Goal: Task Accomplishment & Management: Manage account settings

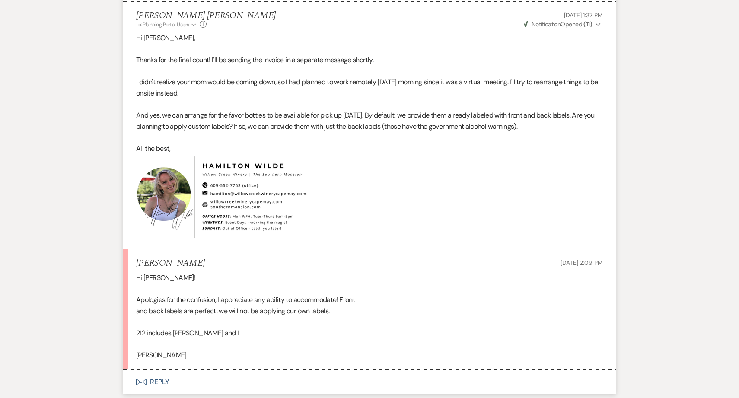
scroll to position [4702, 0]
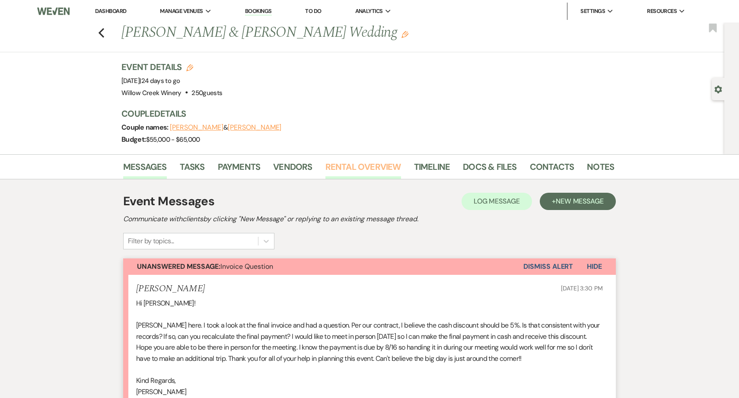
click at [332, 170] on link "Rental Overview" at bounding box center [363, 169] width 76 height 19
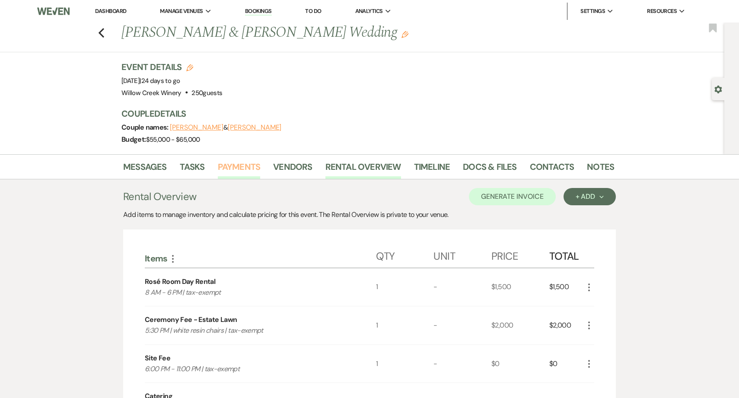
click at [247, 172] on link "Payments" at bounding box center [239, 169] width 43 height 19
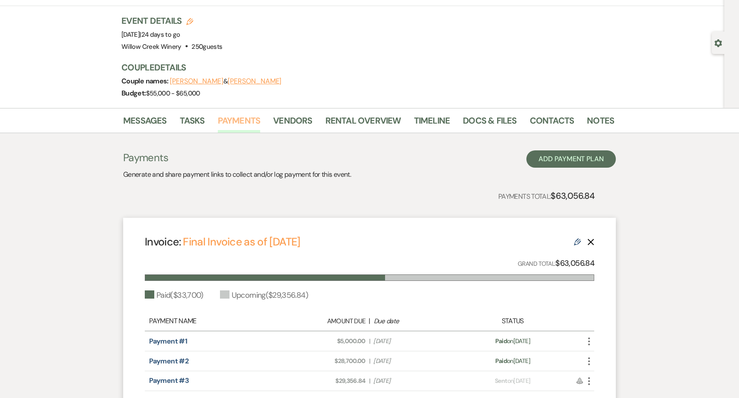
scroll to position [98, 0]
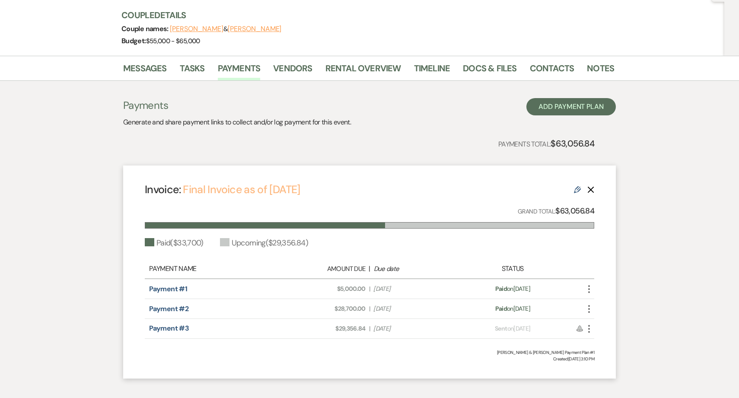
click at [292, 190] on link "Final Invoice as of [DATE]" at bounding box center [241, 189] width 117 height 14
click at [85, 121] on div "Messages Tasks Payments Vendors Rental Overview Timeline Docs & Files Contacts …" at bounding box center [369, 221] width 739 height 331
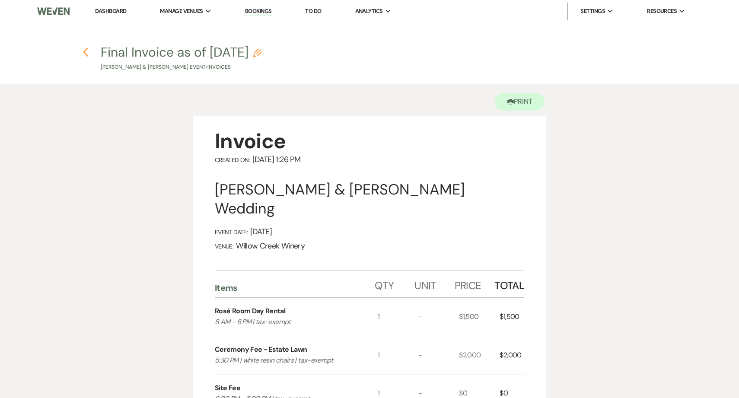
click at [82, 51] on icon "Previous" at bounding box center [85, 52] width 6 height 10
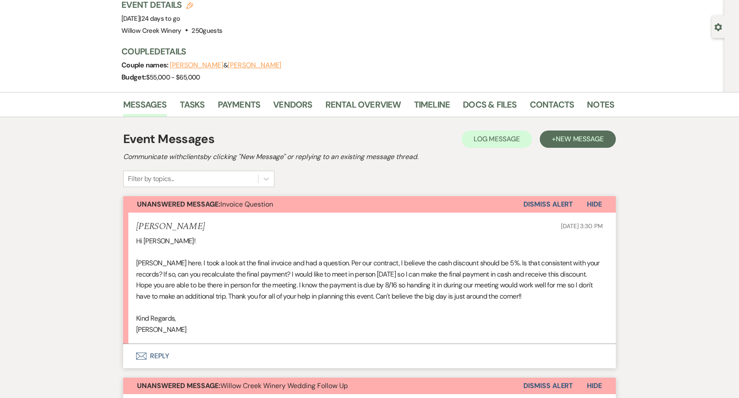
scroll to position [63, 0]
click at [302, 315] on p "Kind Regards," at bounding box center [369, 317] width 466 height 11
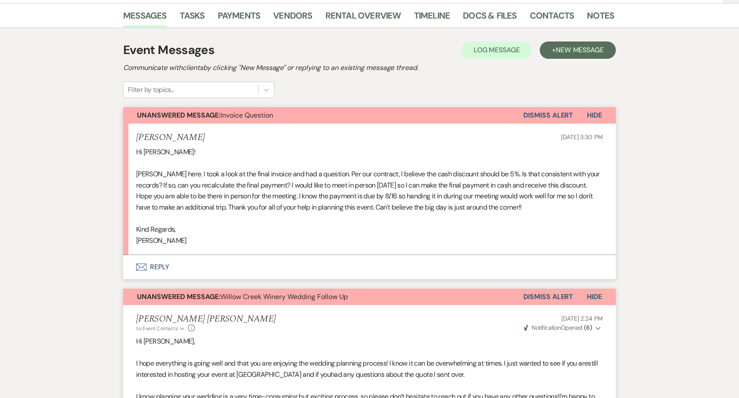
click at [213, 269] on button "Envelope Reply" at bounding box center [369, 267] width 492 height 24
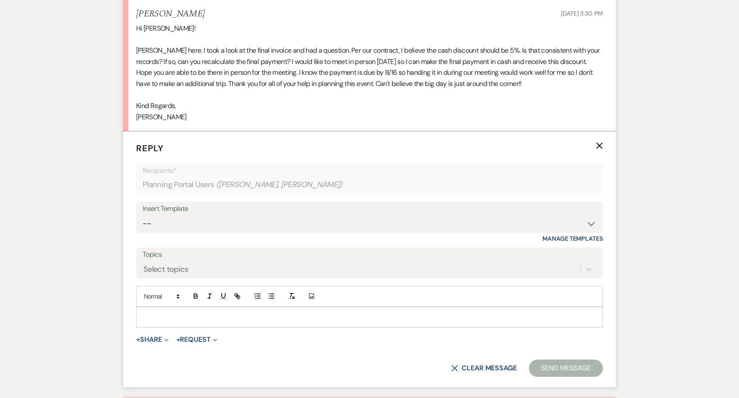
scroll to position [296, 0]
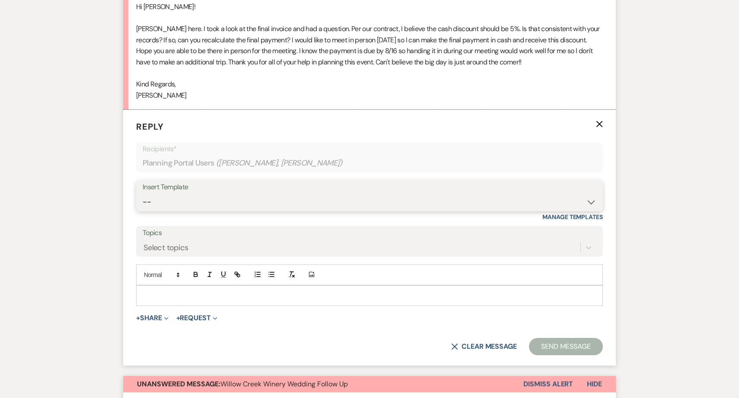
click at [201, 200] on select "-- Weven Planning Portal Introduction (Booked Events) 6-Month Check-in Review R…" at bounding box center [369, 201] width 453 height 17
select select "1589"
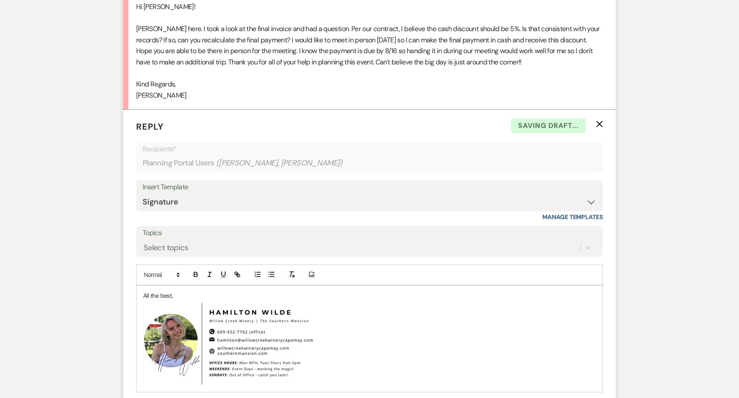
click at [140, 295] on div "All the best, ﻿ ﻿" at bounding box center [369, 338] width 466 height 106
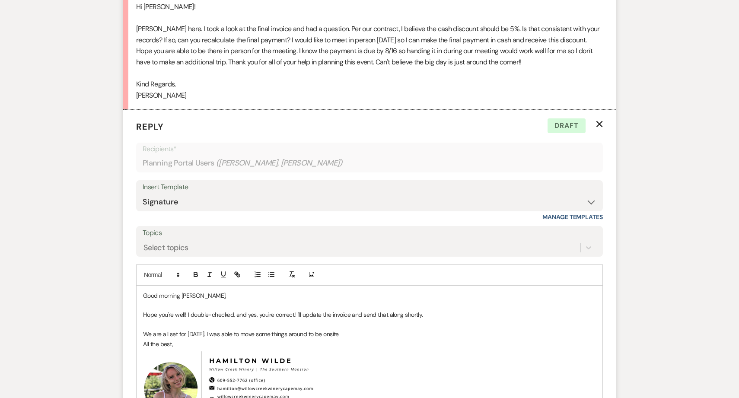
click at [199, 337] on p "We are all set for Thursday. I was able to move some things around to be onsite" at bounding box center [369, 334] width 453 height 10
click at [352, 333] on p "We are all set for Thursday. I was able to move some things around to be onsite" at bounding box center [369, 334] width 453 height 10
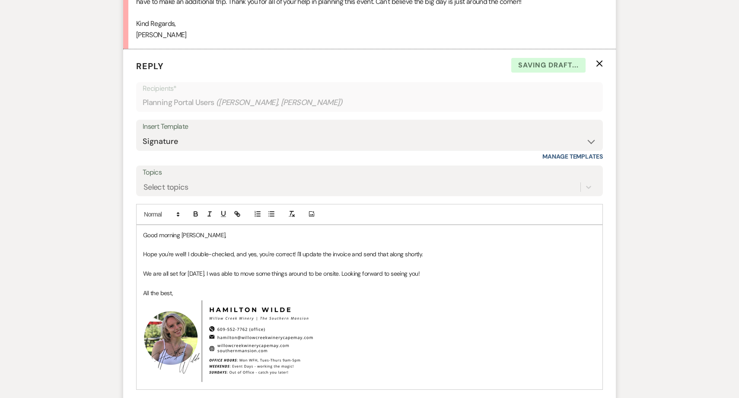
scroll to position [357, 0]
click at [424, 272] on p "We are all set for Thursday. I was able to move some things around to be onsite…" at bounding box center [369, 273] width 453 height 10
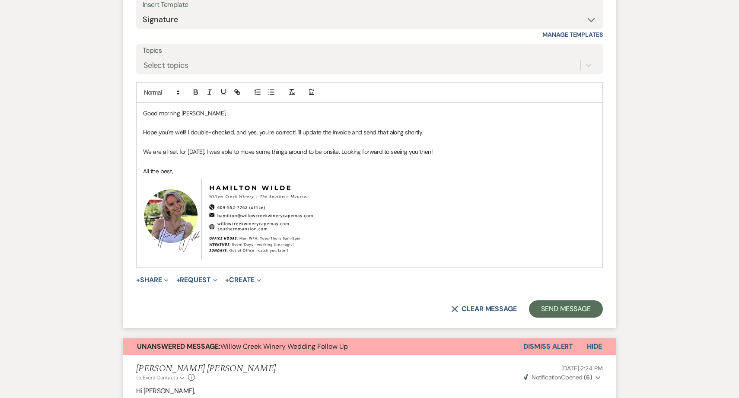
scroll to position [483, 0]
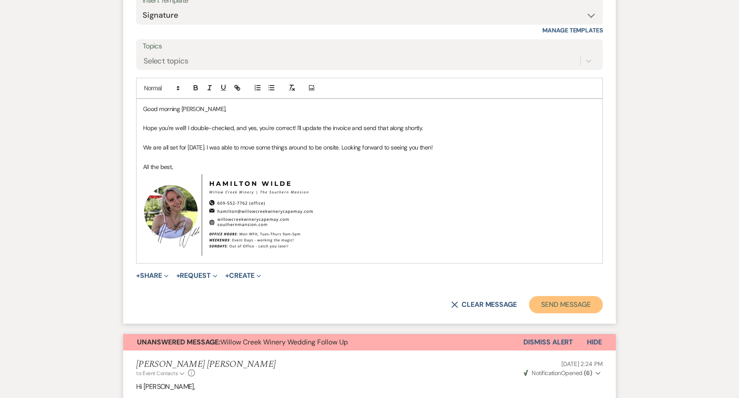
click at [553, 305] on button "Send Message" at bounding box center [566, 304] width 74 height 17
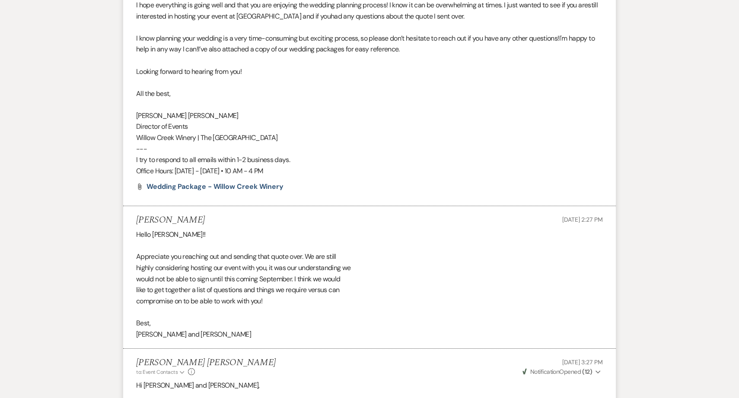
scroll to position [330, 0]
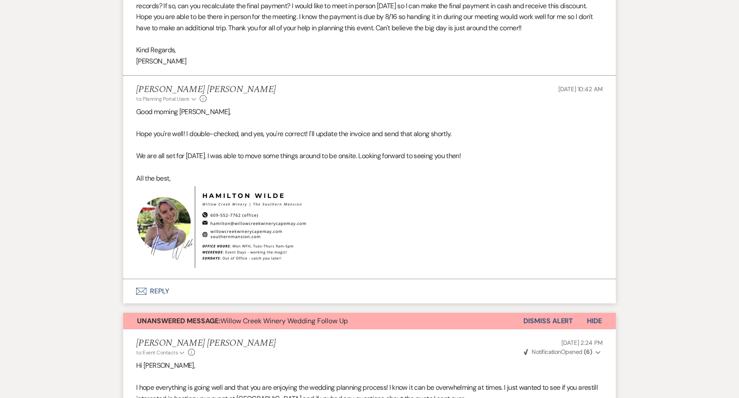
click at [558, 323] on button "Dismiss Alert" at bounding box center [548, 321] width 50 height 16
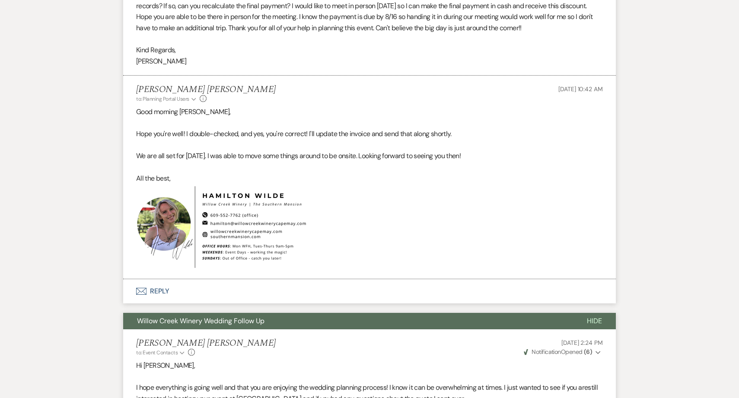
click at [558, 323] on button "Willow Creek Winery Wedding Follow Up" at bounding box center [348, 321] width 450 height 16
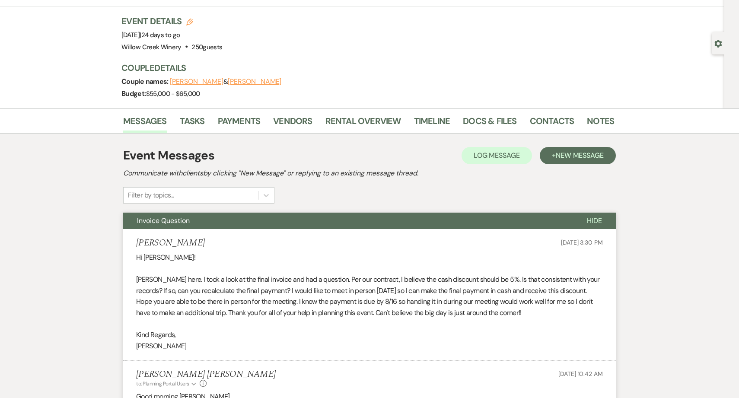
scroll to position [0, 0]
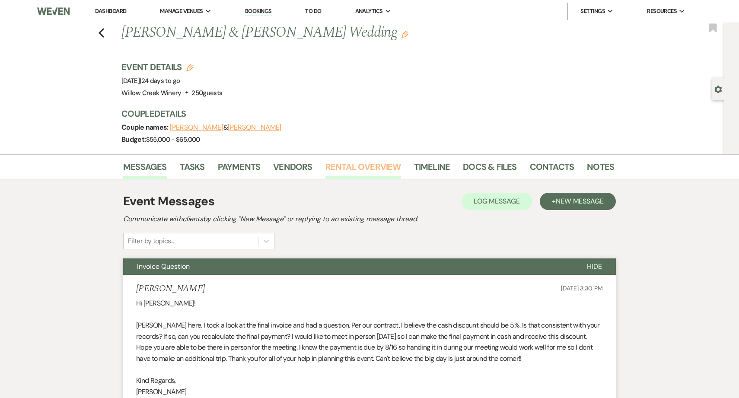
click at [345, 169] on link "Rental Overview" at bounding box center [363, 169] width 76 height 19
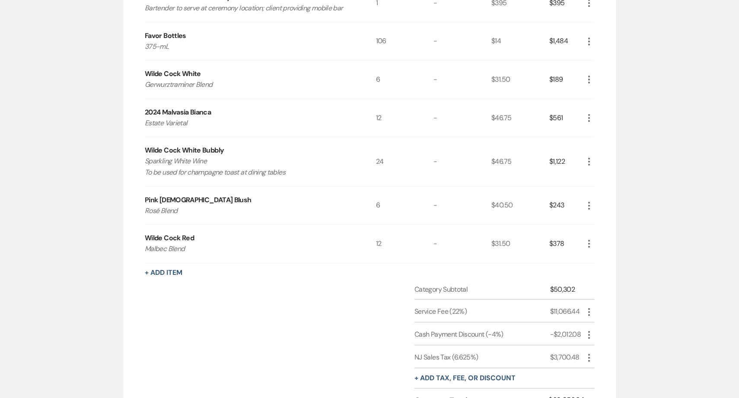
scroll to position [727, 0]
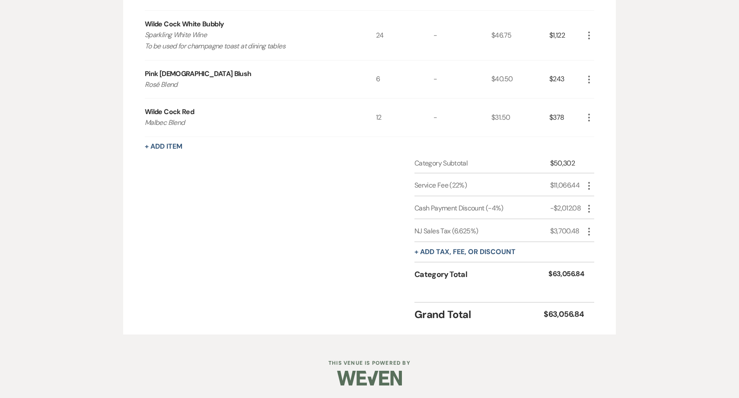
click at [591, 206] on icon "More" at bounding box center [588, 208] width 10 height 10
click at [600, 226] on button "Pencil Edit" at bounding box center [605, 226] width 45 height 14
select select "2"
select select "false"
select select "1"
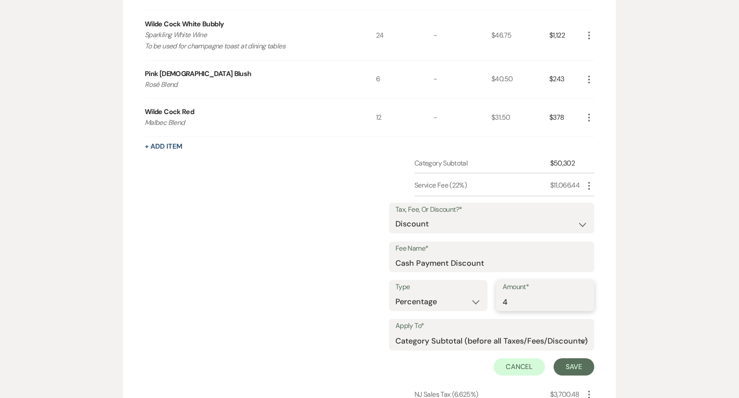
drag, startPoint x: 506, startPoint y: 303, endPoint x: 501, endPoint y: 304, distance: 4.3
click at [501, 304] on div "Amount* 4" at bounding box center [545, 295] width 98 height 31
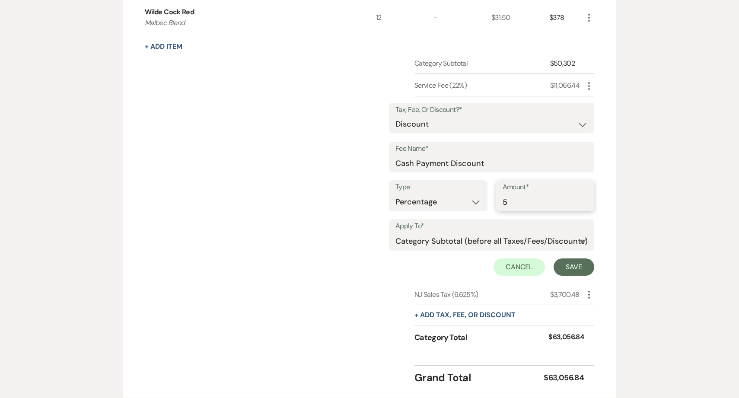
scroll to position [834, 0]
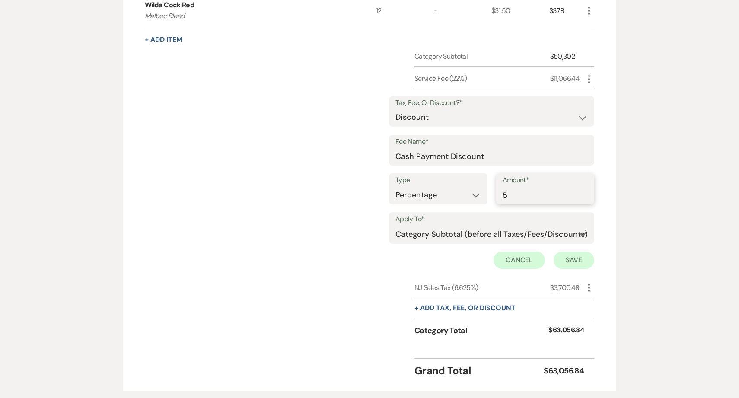
type input "5"
click at [569, 264] on button "Save" at bounding box center [573, 259] width 41 height 17
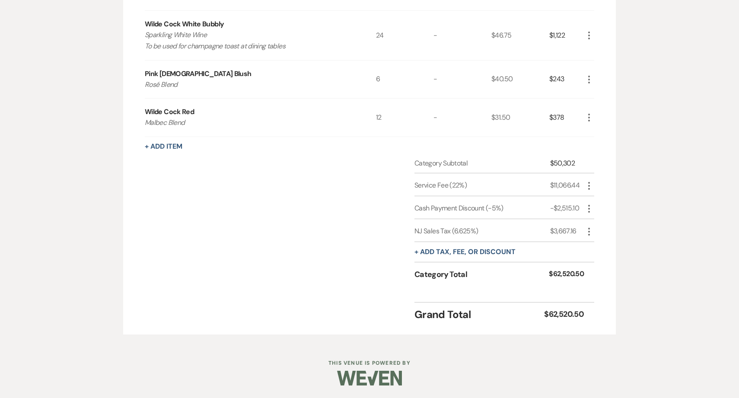
click at [589, 211] on use "button" at bounding box center [589, 209] width 2 height 8
click at [599, 225] on button "Pencil Edit" at bounding box center [605, 226] width 45 height 14
select select "2"
select select "false"
select select "1"
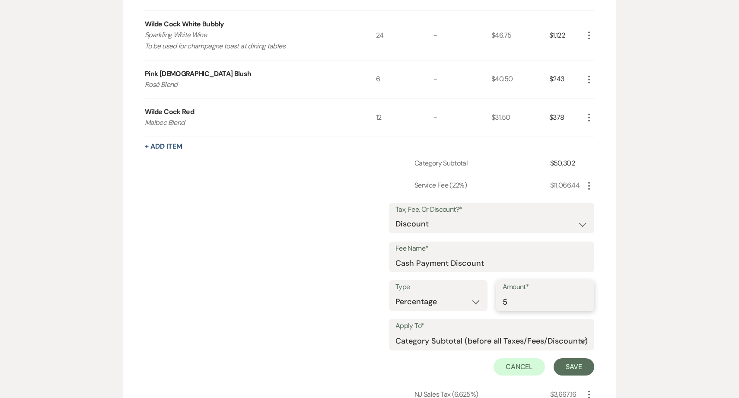
click at [546, 304] on input "5" at bounding box center [545, 301] width 86 height 17
type input "4"
click at [566, 365] on button "Save" at bounding box center [573, 366] width 41 height 17
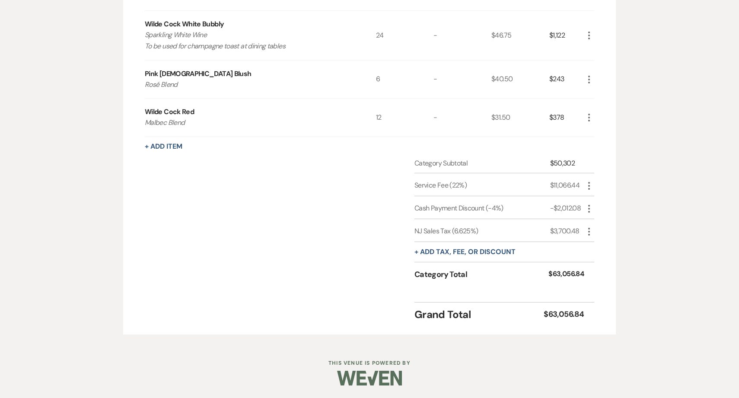
click at [590, 209] on icon "More" at bounding box center [588, 208] width 10 height 10
click at [602, 225] on button "Pencil Edit" at bounding box center [605, 226] width 45 height 14
select select "2"
select select "false"
select select "1"
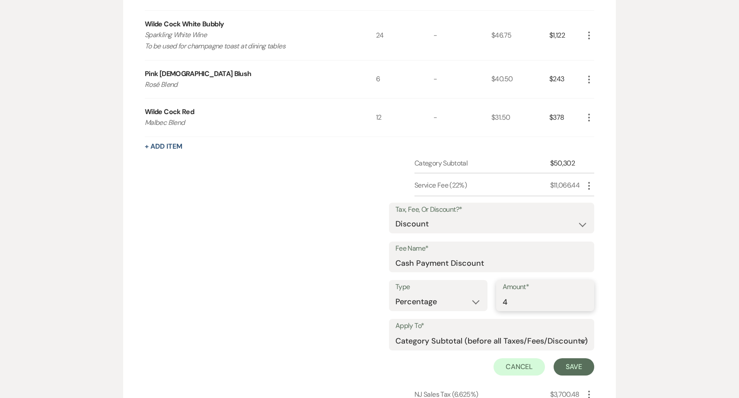
drag, startPoint x: 509, startPoint y: 305, endPoint x: 499, endPoint y: 305, distance: 10.4
click at [499, 305] on div "Amount* 4" at bounding box center [545, 295] width 98 height 31
type input "5"
click at [582, 368] on button "Save" at bounding box center [573, 366] width 41 height 17
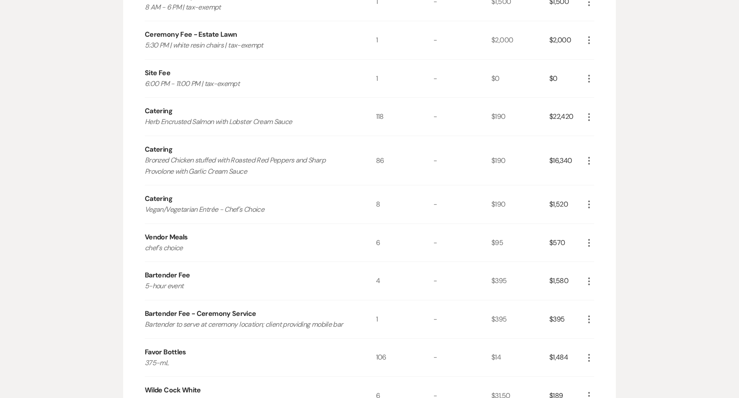
scroll to position [127, 0]
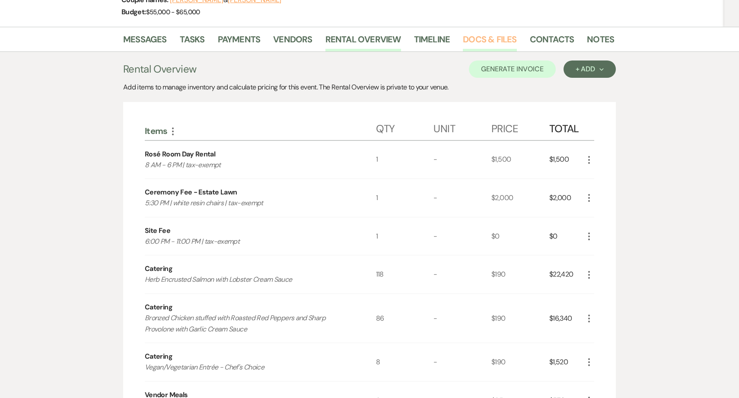
click at [499, 41] on link "Docs & Files" at bounding box center [490, 41] width 54 height 19
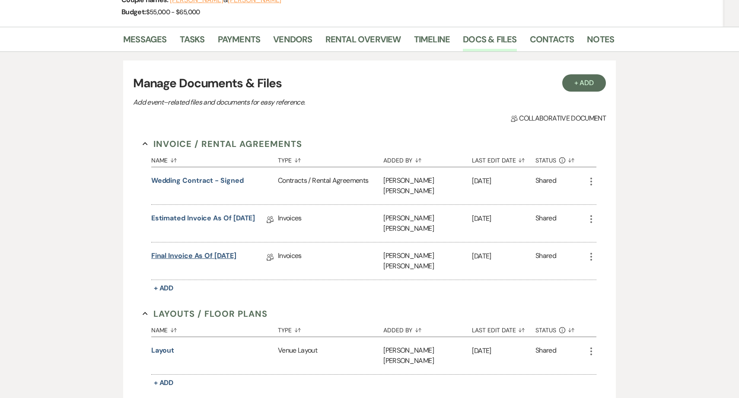
click at [224, 250] on link "Final Invoice as of [DATE]" at bounding box center [193, 256] width 85 height 13
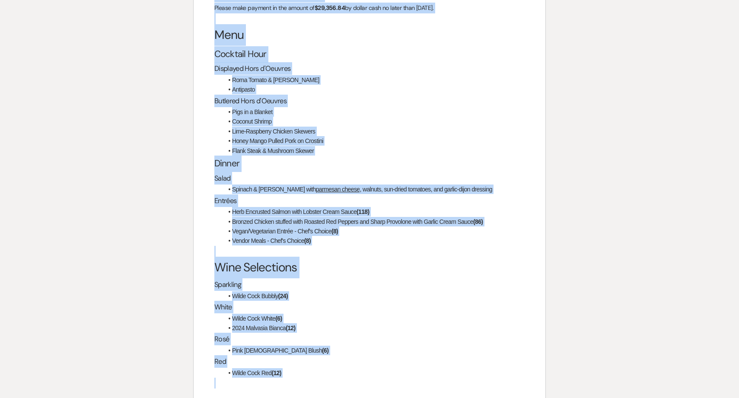
scroll to position [1481, 0]
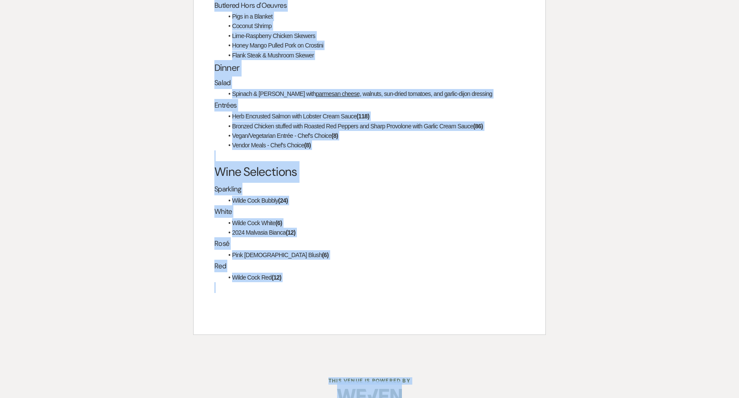
drag, startPoint x: 216, startPoint y: 185, endPoint x: 395, endPoint y: 412, distance: 289.0
copy div "Payment Information Please make payment in the amount of $29,356.84 by dollar c…"
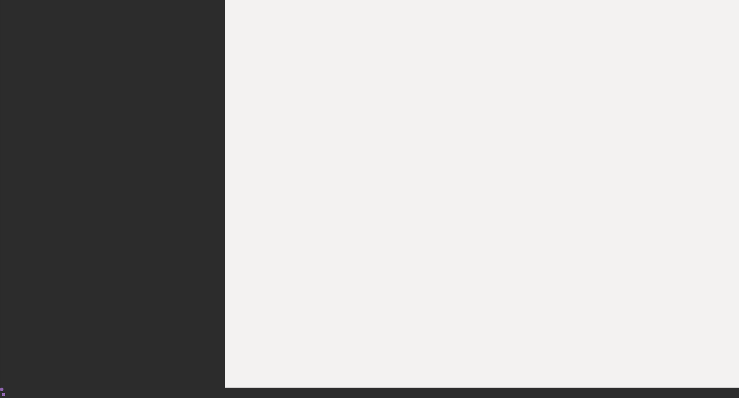
scroll to position [127, 0]
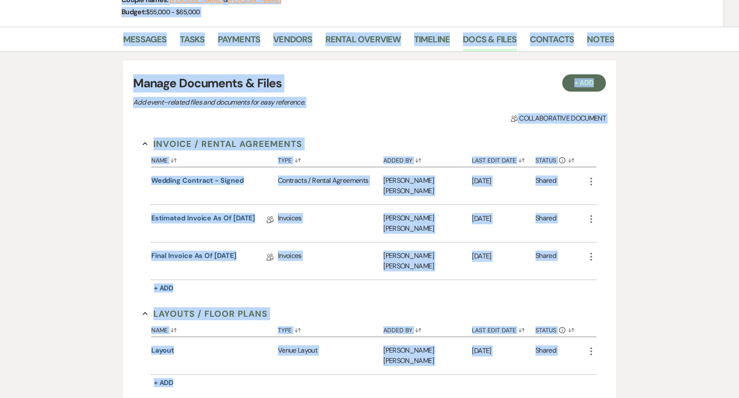
click at [63, 179] on div "Messages Tasks Payments Vendors Rental Overview Timeline Docs & Files Contacts …" at bounding box center [369, 327] width 739 height 601
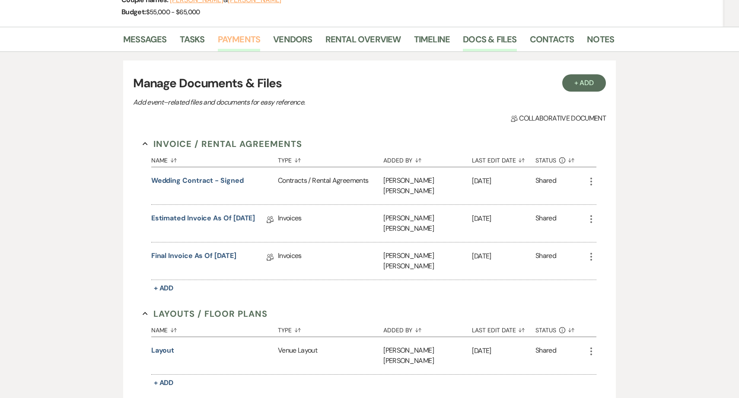
click at [231, 37] on link "Payments" at bounding box center [239, 41] width 43 height 19
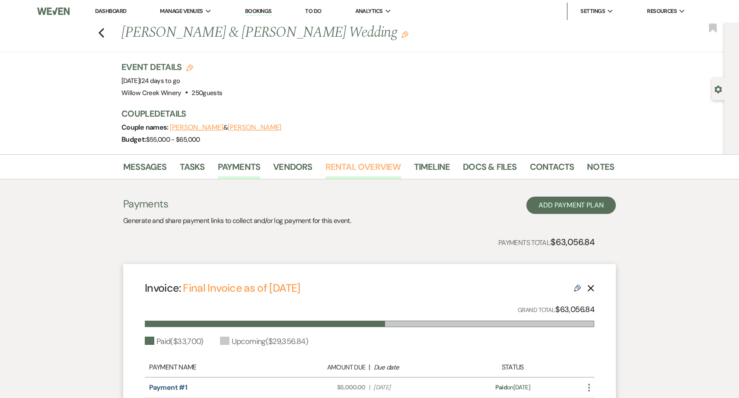
click at [371, 169] on link "Rental Overview" at bounding box center [363, 169] width 76 height 19
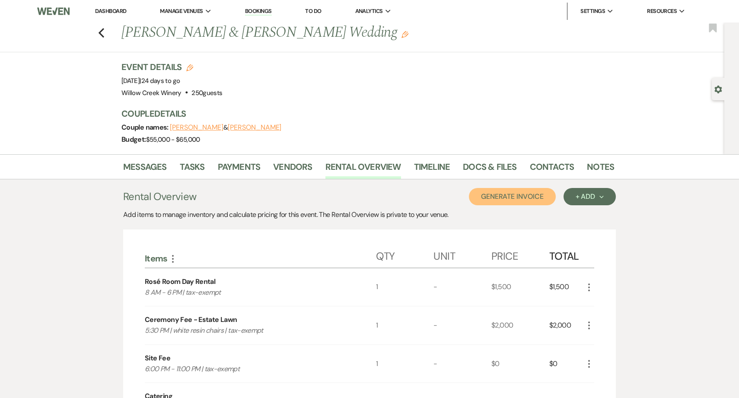
click at [521, 200] on button "Generate Invoice" at bounding box center [512, 196] width 87 height 17
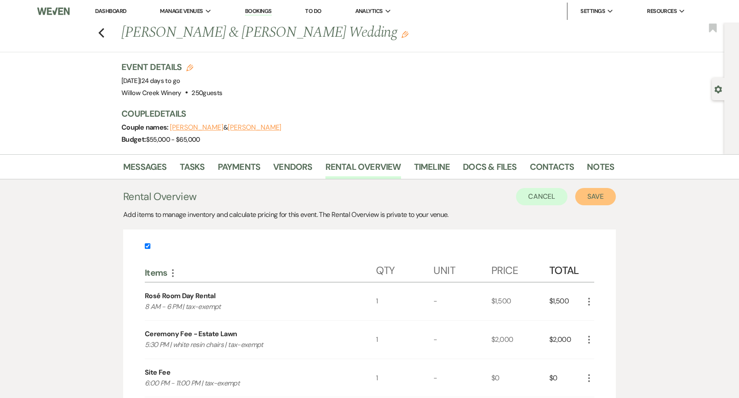
click at [599, 197] on button "Save" at bounding box center [595, 196] width 41 height 17
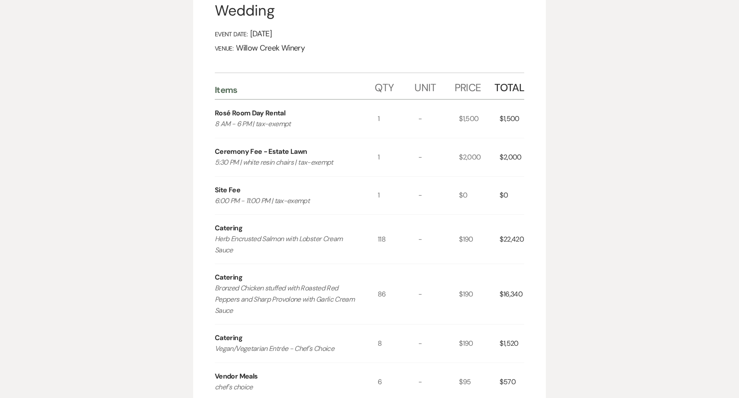
scroll to position [902, 0]
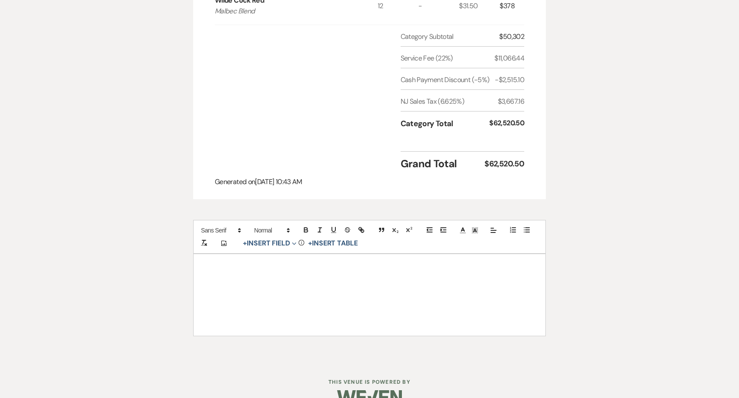
click at [344, 283] on p at bounding box center [369, 288] width 310 height 11
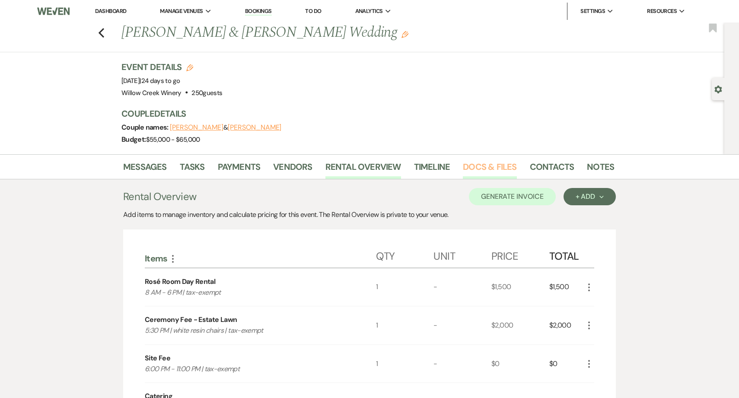
click at [474, 168] on link "Docs & Files" at bounding box center [490, 169] width 54 height 19
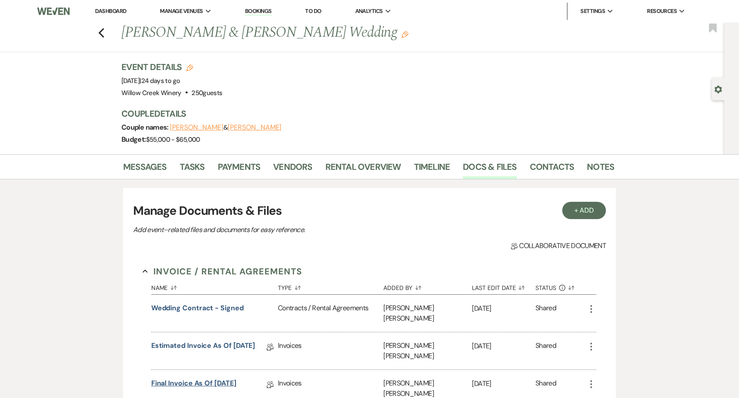
click at [203, 378] on link "Final Invoice as of [DATE]" at bounding box center [193, 384] width 85 height 13
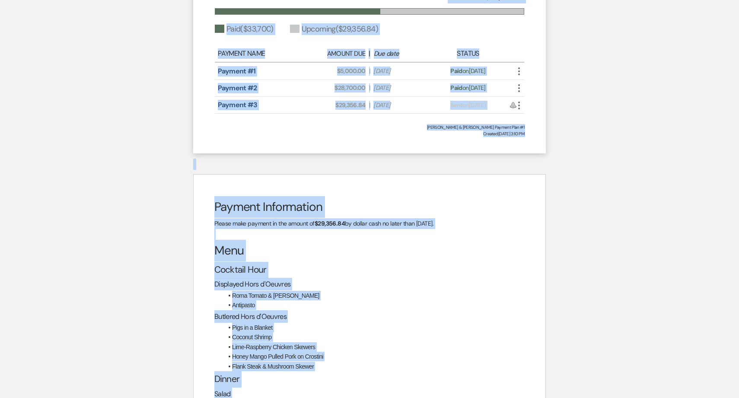
scroll to position [1115, 0]
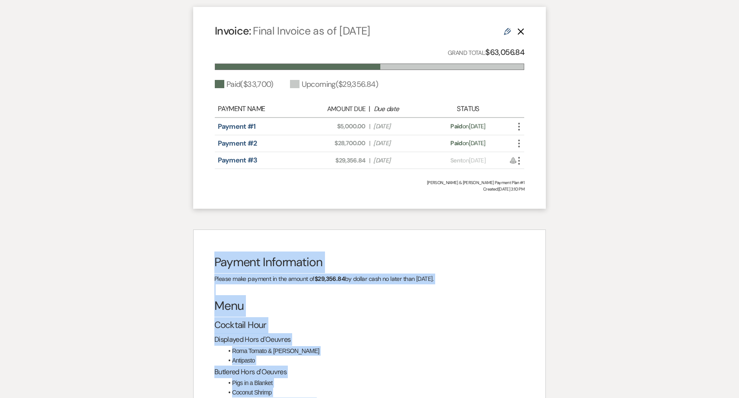
drag, startPoint x: 287, startPoint y: 258, endPoint x: 215, endPoint y: 247, distance: 73.0
copy div "Payment Information Please make payment in the amount of $29,356.84 by dollar c…"
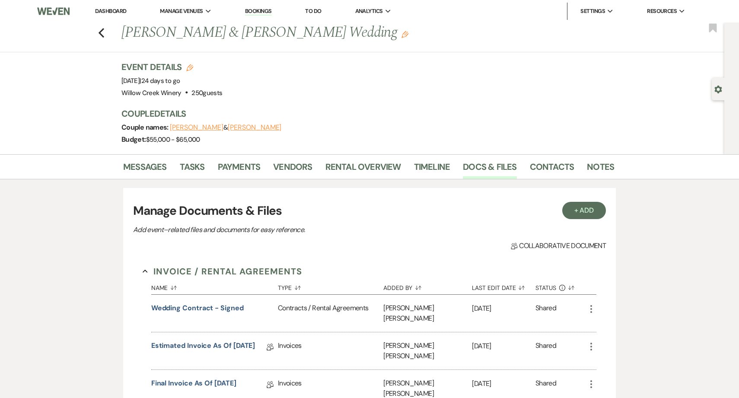
scroll to position [47, 0]
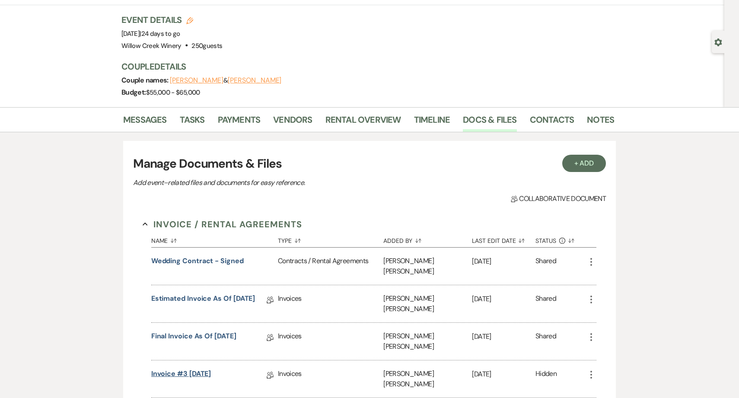
click at [191, 368] on link "Invoice #3 8-12-2025" at bounding box center [181, 374] width 60 height 13
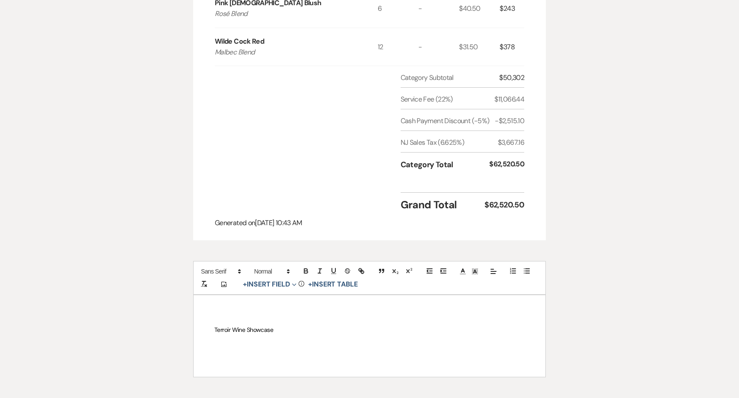
scroll to position [902, 0]
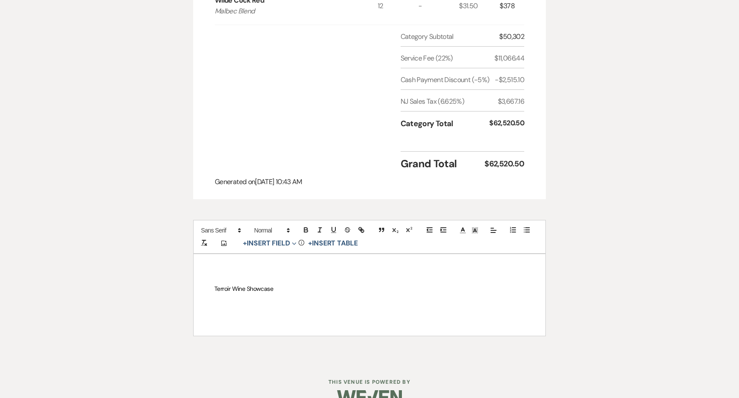
click at [315, 283] on p "Terroir Wine Showcase" at bounding box center [369, 288] width 310 height 11
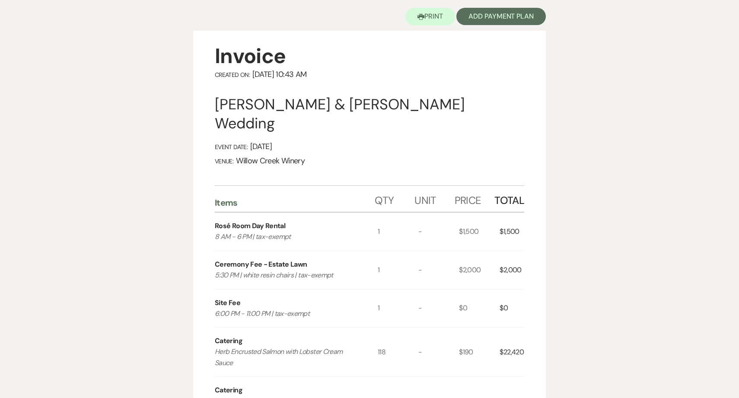
scroll to position [0, 0]
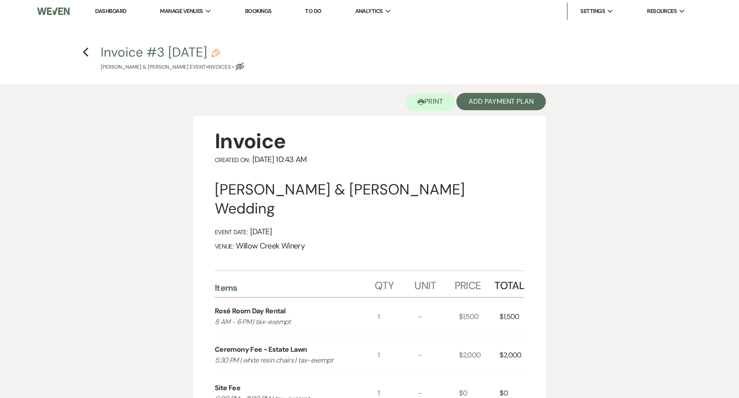
click at [220, 53] on icon "Pencil" at bounding box center [215, 53] width 9 height 9
select select "22"
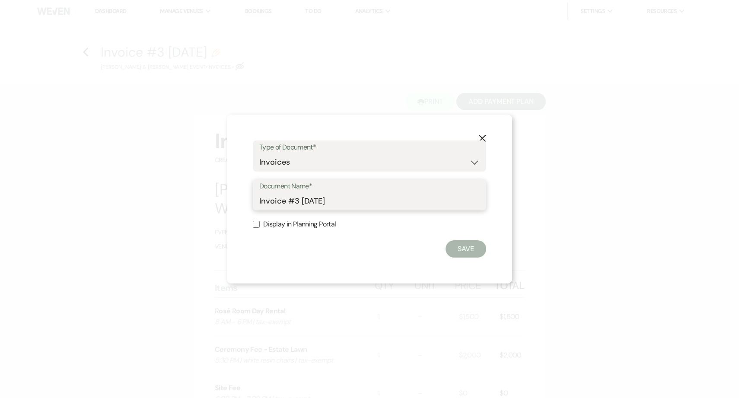
drag, startPoint x: 298, startPoint y: 203, endPoint x: 289, endPoint y: 202, distance: 8.7
click at [289, 202] on input "Invoice #3 8-12-2025" at bounding box center [369, 201] width 220 height 17
type input "Final Invoice as of 8-12-2025"
click at [479, 250] on button "Save" at bounding box center [465, 248] width 41 height 17
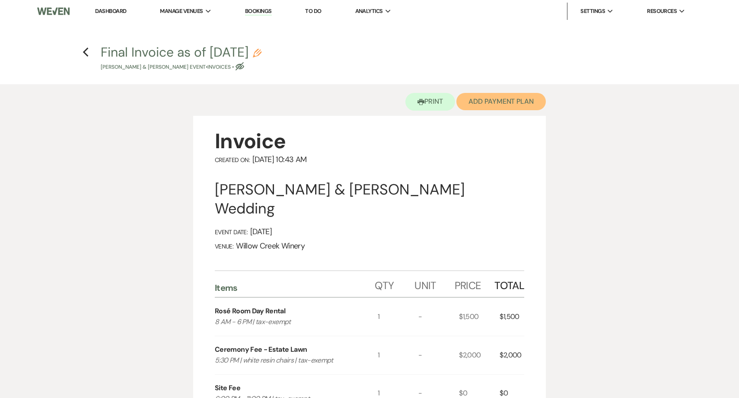
click at [488, 104] on button "Add Payment Plan" at bounding box center [500, 101] width 89 height 17
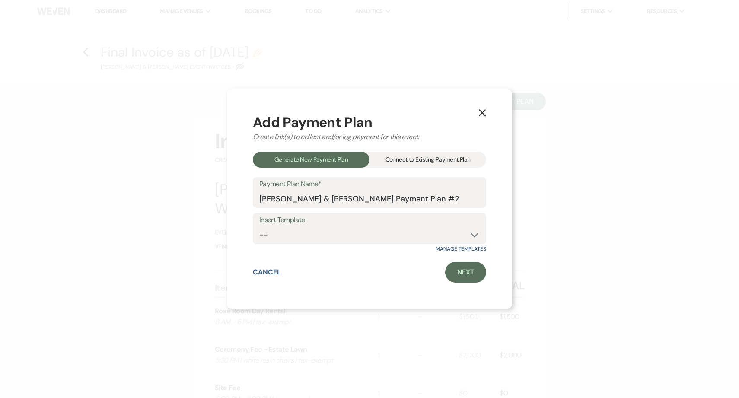
click at [427, 157] on div "Connect to Existing Payment Plan" at bounding box center [427, 160] width 117 height 16
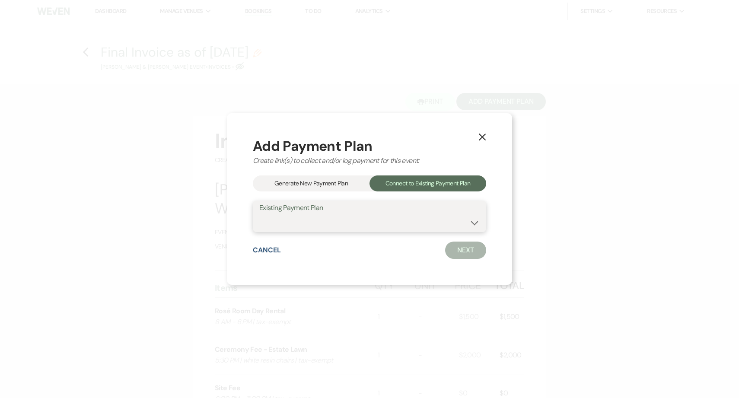
click at [372, 224] on select "Andrew O'Connell & Maura Enright's Payment Plan #1" at bounding box center [369, 222] width 220 height 17
select select "8976"
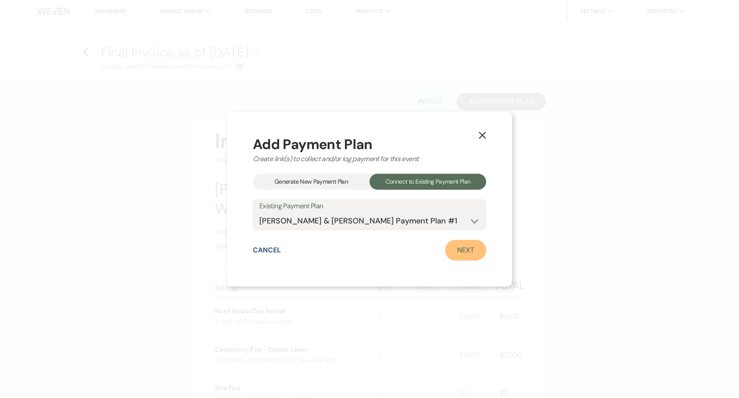
click at [456, 253] on link "Next" at bounding box center [465, 250] width 41 height 21
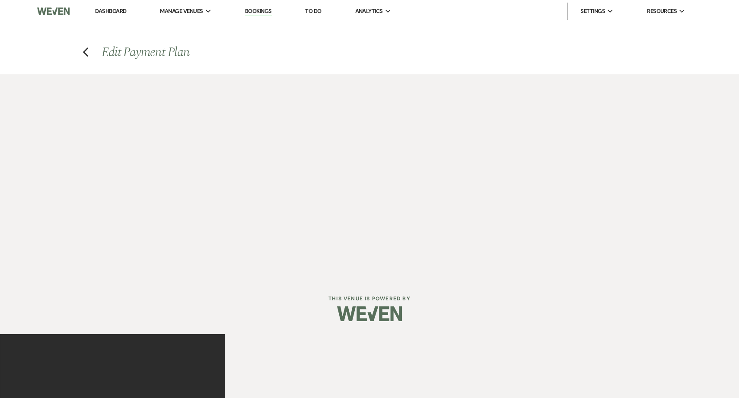
select select "27247"
select select "1"
select select "true"
select select "1"
select select "2"
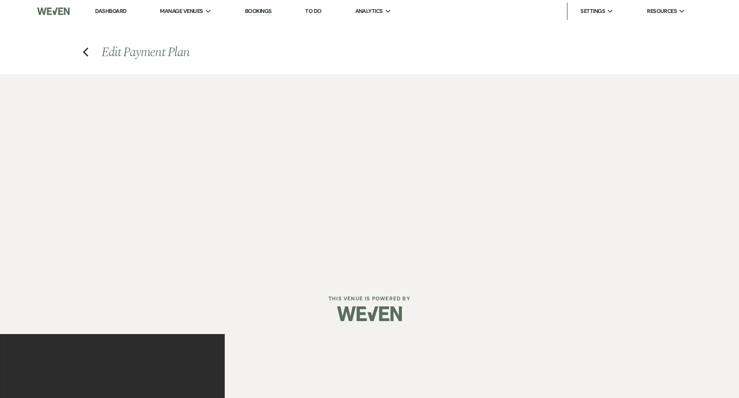
select select "flat"
select select "client"
select select "daily"
select select "days"
select select "complete"
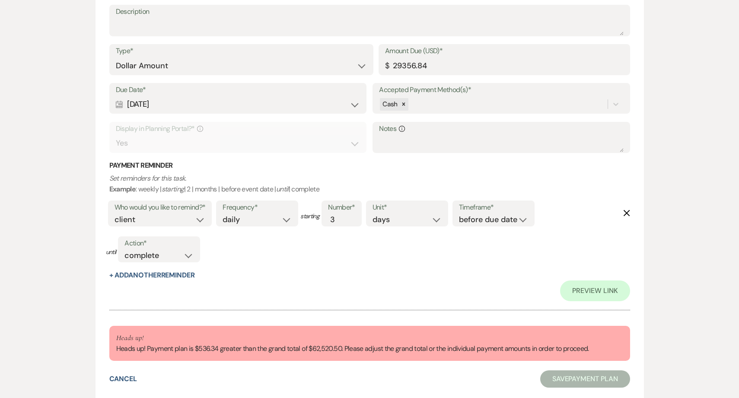
scroll to position [982, 0]
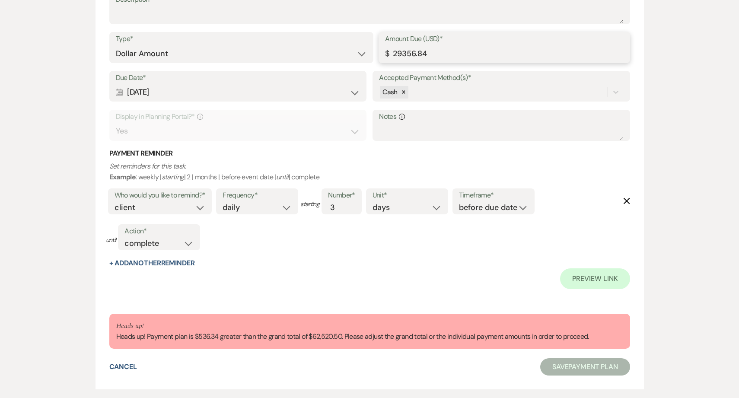
click at [393, 53] on input "29356.84" at bounding box center [504, 53] width 238 height 17
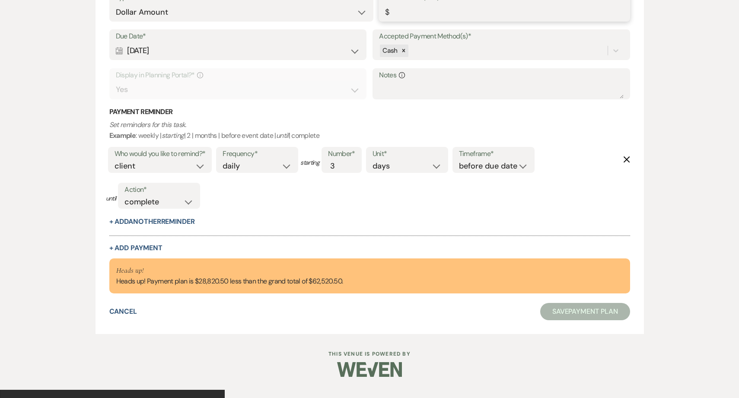
scroll to position [941, 0]
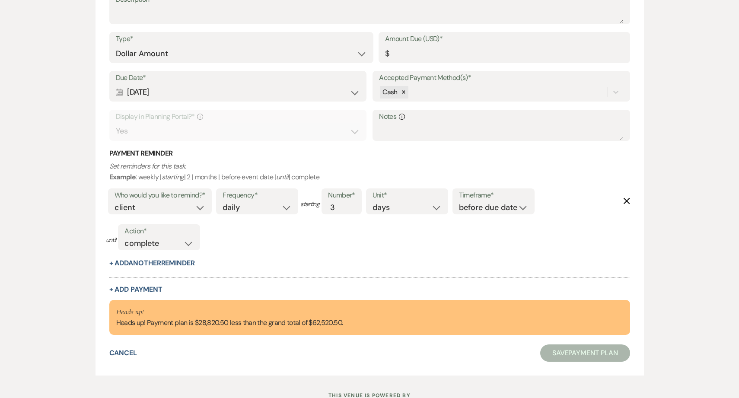
click at [203, 323] on div "Heads up! Heads up! Payment plan is $28,820.50 less than the grand total of $62…" at bounding box center [229, 318] width 227 height 22
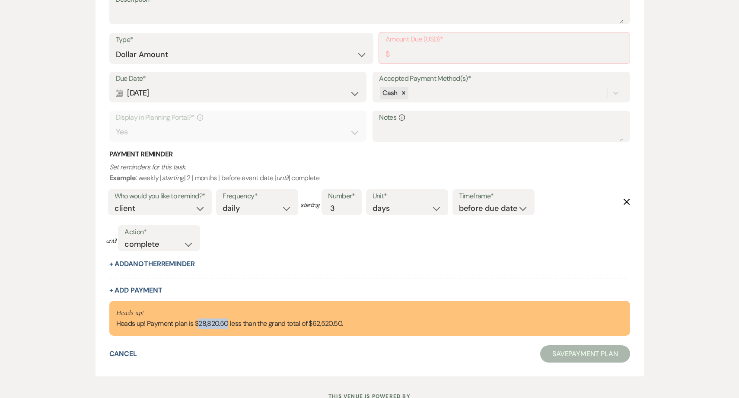
click at [203, 323] on div "Heads up! Heads up! Payment plan is $28,820.50 less than the grand total of $62…" at bounding box center [229, 318] width 227 height 22
copy div "28,820.50"
click at [419, 52] on input "Amount Due (USD)*" at bounding box center [504, 54] width 238 height 17
paste input "28820.50"
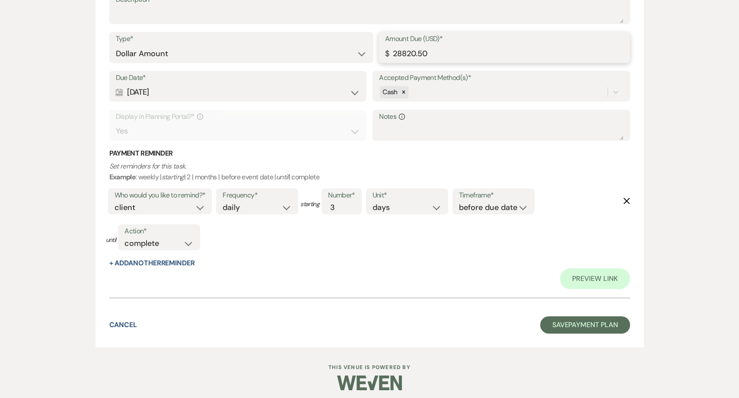
type input "28820.50"
click at [583, 325] on button "Save Payment Plan" at bounding box center [585, 324] width 90 height 17
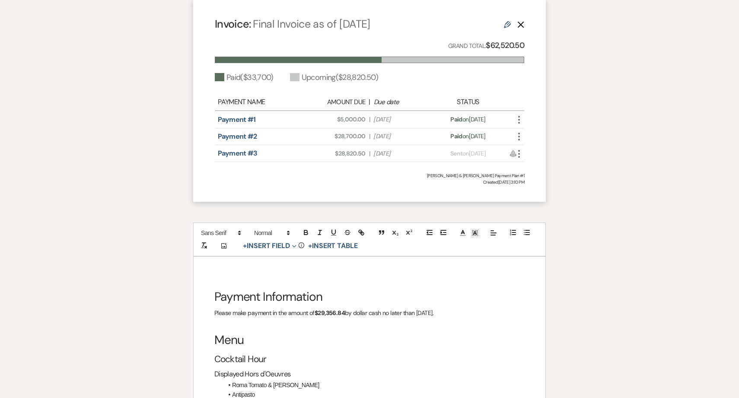
scroll to position [1122, 0]
click at [323, 308] on strong "$29,356.84" at bounding box center [329, 312] width 30 height 8
click at [326, 308] on strong "$29,356.84" at bounding box center [329, 312] width 30 height 8
click at [341, 308] on span "28,820.50" at bounding box center [330, 312] width 27 height 8
drag, startPoint x: 341, startPoint y: 293, endPoint x: 326, endPoint y: 293, distance: 14.7
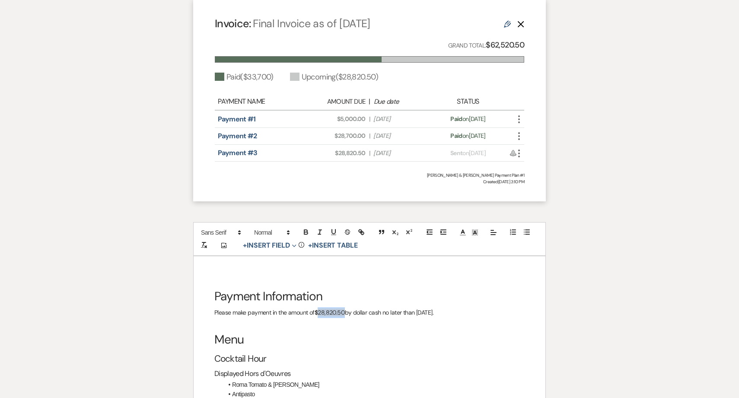
click at [326, 308] on span "28,820.50" at bounding box center [330, 312] width 27 height 8
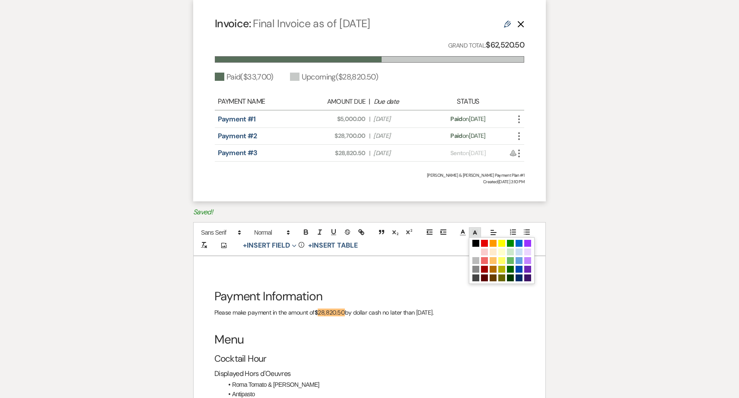
click at [474, 228] on icon at bounding box center [475, 232] width 8 height 8
click at [476, 248] on span at bounding box center [475, 251] width 7 height 7
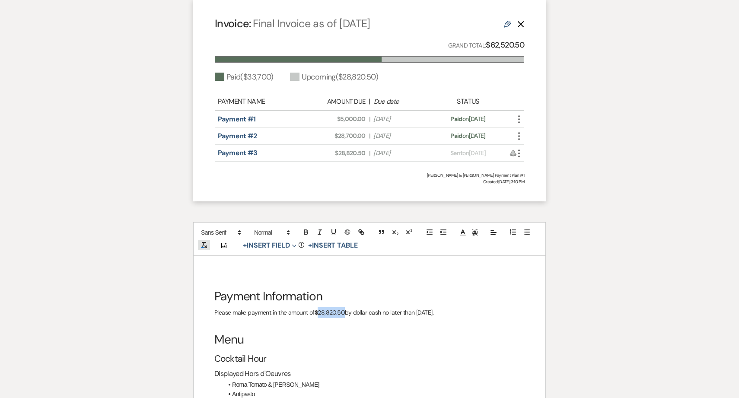
click at [200, 241] on icon "button" at bounding box center [204, 245] width 8 height 8
click at [201, 241] on icon "button" at bounding box center [204, 245] width 8 height 8
click at [307, 230] on icon "button" at bounding box center [305, 231] width 3 height 2
click at [353, 397] on h3 "Butlered Hors d'Oeuvres" at bounding box center [369, 405] width 310 height 13
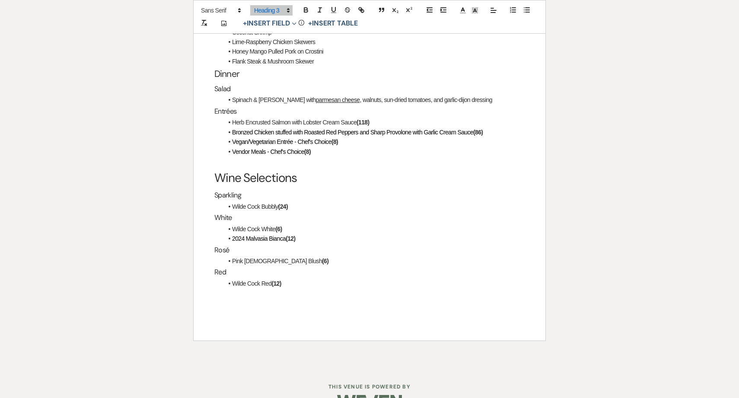
scroll to position [1521, 0]
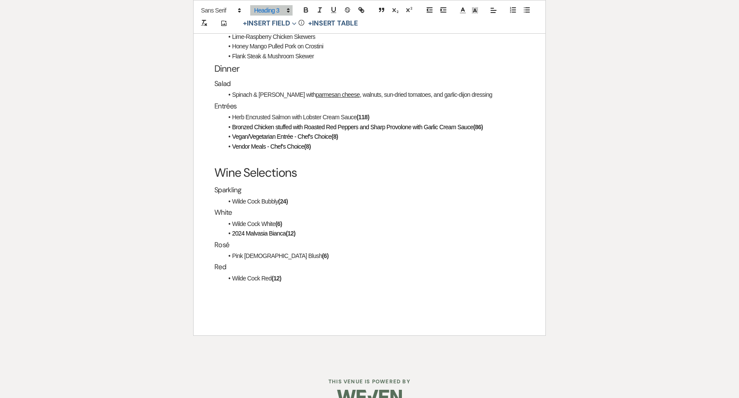
click at [337, 288] on div "Payment Information Please make payment in the amount of $28,820.50 by dollar c…" at bounding box center [369, 96] width 352 height 478
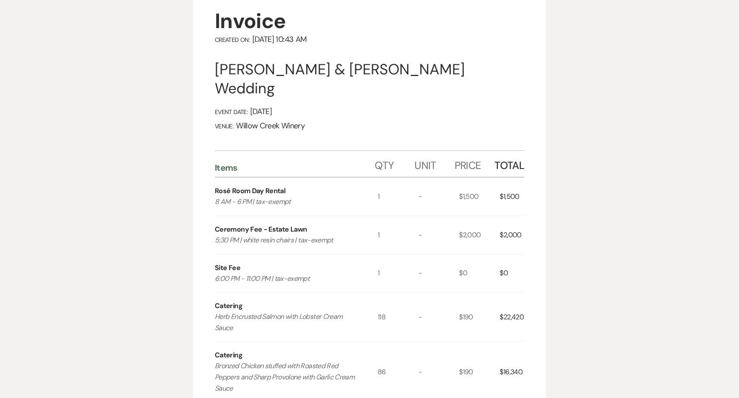
scroll to position [0, 0]
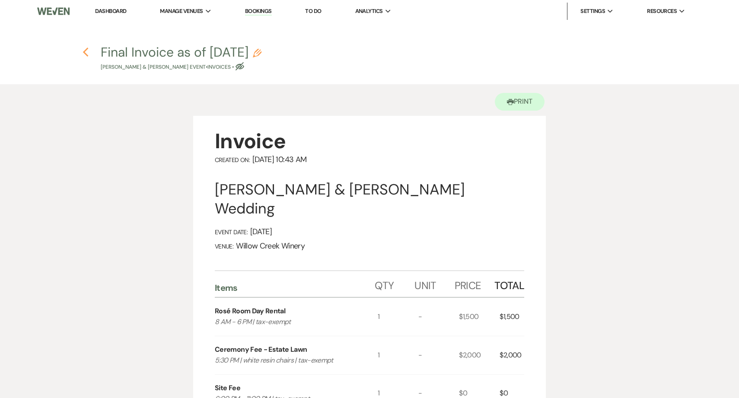
click at [86, 52] on icon "Previous" at bounding box center [85, 52] width 6 height 10
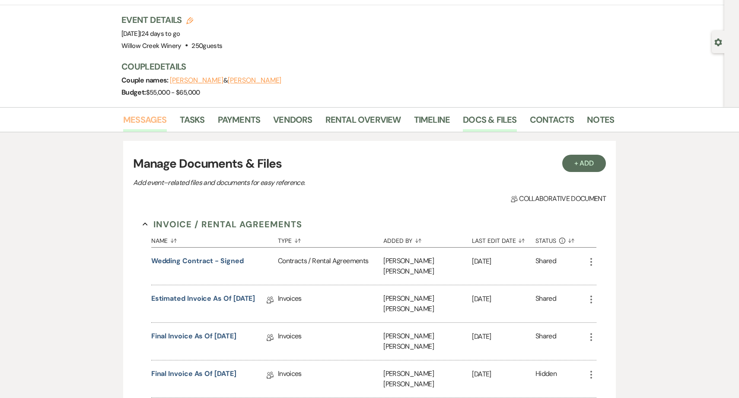
click at [142, 120] on link "Messages" at bounding box center [145, 122] width 44 height 19
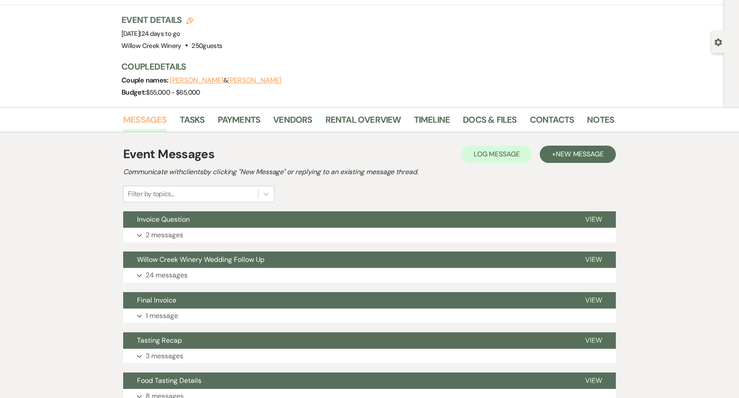
scroll to position [120, 0]
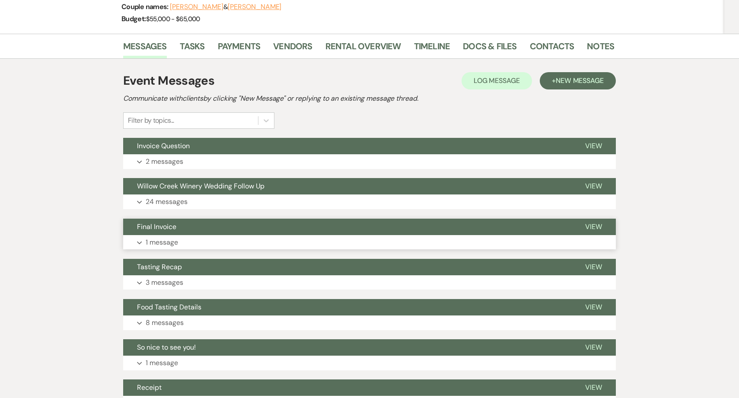
click at [220, 223] on button "Final Invoice" at bounding box center [347, 227] width 448 height 16
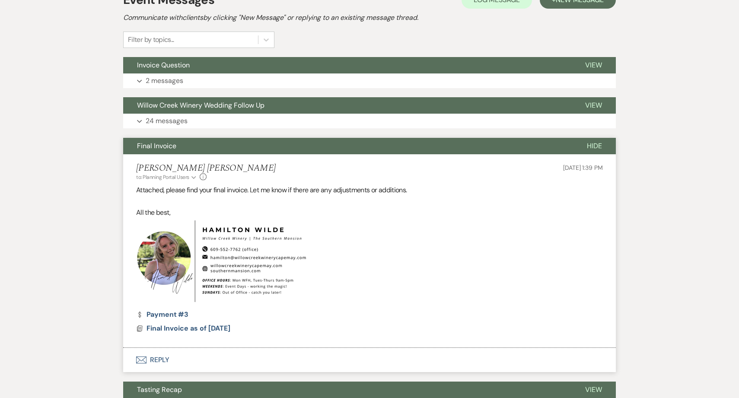
scroll to position [207, 0]
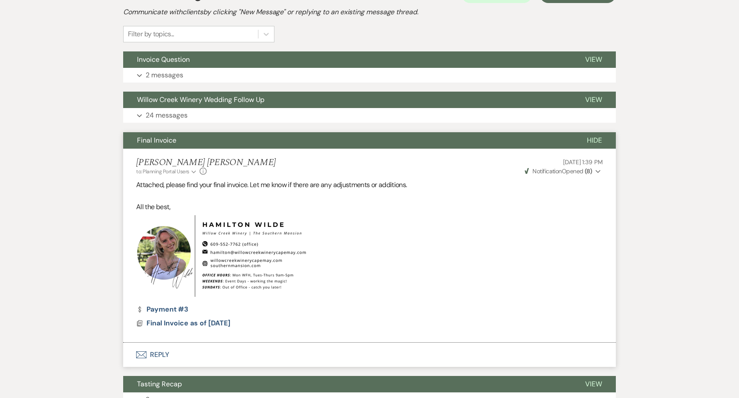
drag, startPoint x: 172, startPoint y: 207, endPoint x: 130, endPoint y: 182, distance: 49.8
click at [130, 182] on li "Hamilton Wilde to: Planning Portal Users Expand Info Aug 11, 2025, 1:39 PM Weve…" at bounding box center [369, 246] width 492 height 194
click at [128, 184] on li "Hamilton Wilde to: Planning Portal Users Expand Info Aug 11, 2025, 1:39 PM Weve…" at bounding box center [369, 246] width 492 height 194
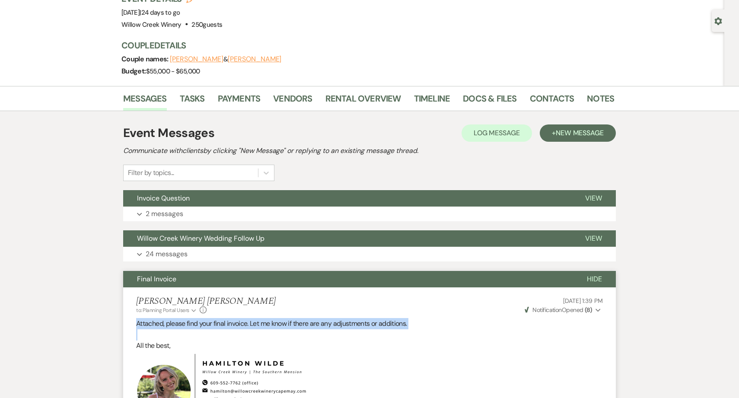
scroll to position [20, 0]
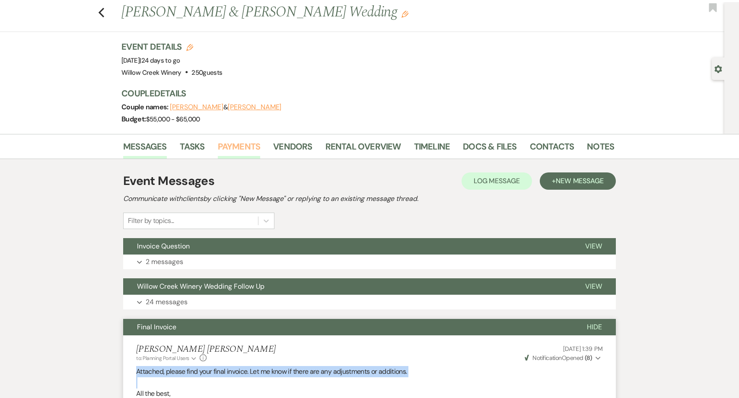
click at [252, 149] on link "Payments" at bounding box center [239, 148] width 43 height 19
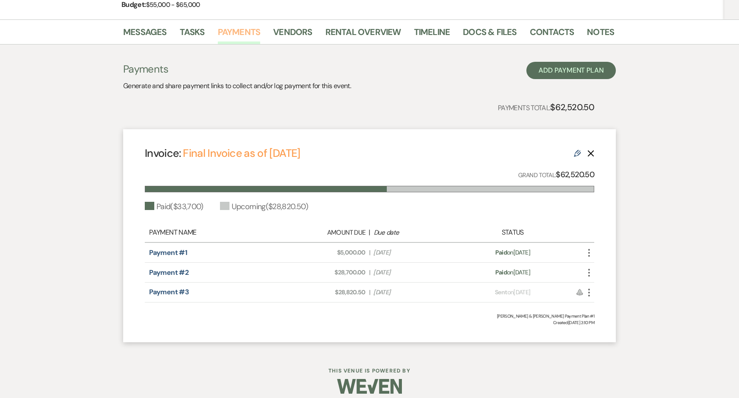
scroll to position [143, 0]
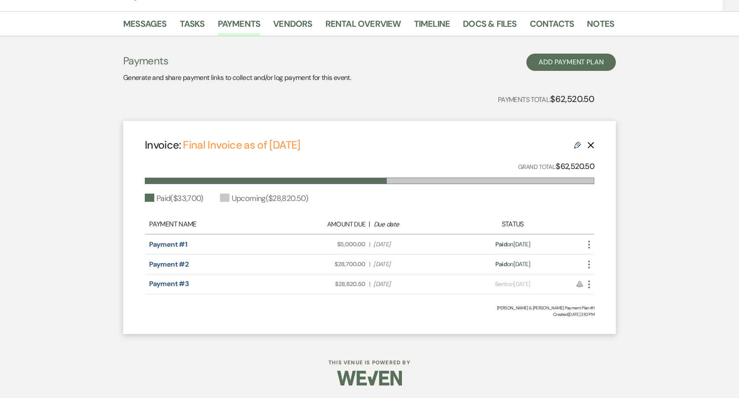
click at [589, 283] on icon "More" at bounding box center [588, 284] width 10 height 10
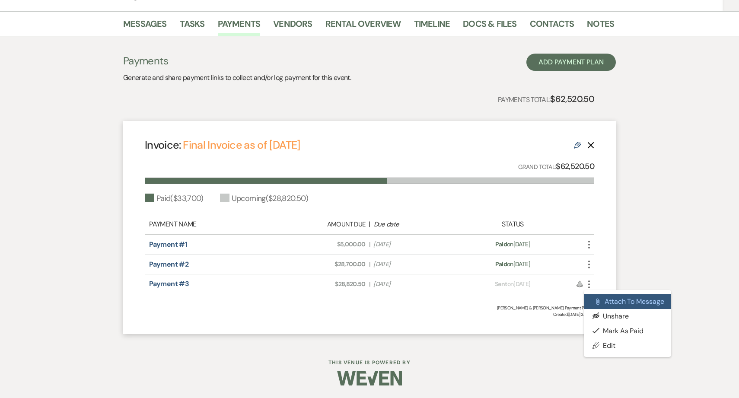
click at [601, 302] on button "Attach File Attach to Message" at bounding box center [626, 301] width 87 height 15
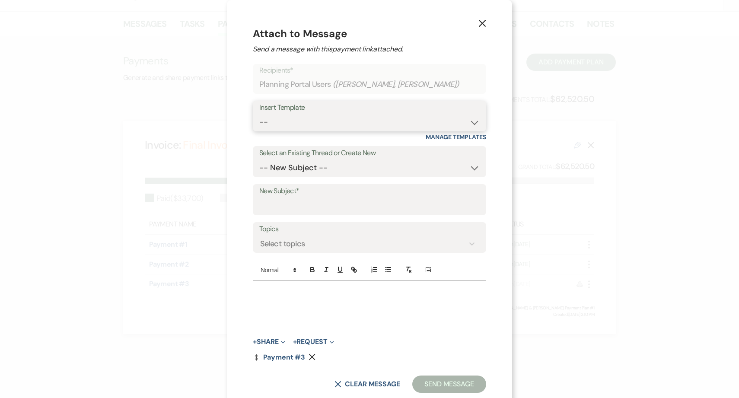
click at [330, 123] on select "-- Weven Planning Portal Introduction (Booked Events) 6-Month Check-in Review R…" at bounding box center [369, 122] width 220 height 17
select select "1589"
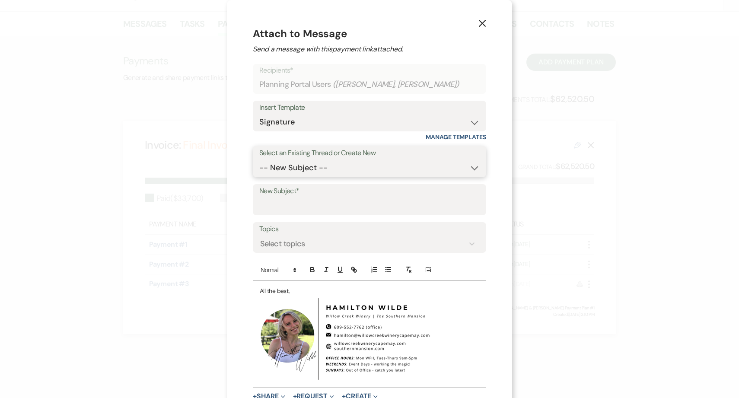
click at [335, 164] on select "-- New Subject -- Invoice Question Willow Creek Winery Wedding Follow Up Final …" at bounding box center [369, 167] width 220 height 17
select select "443385"
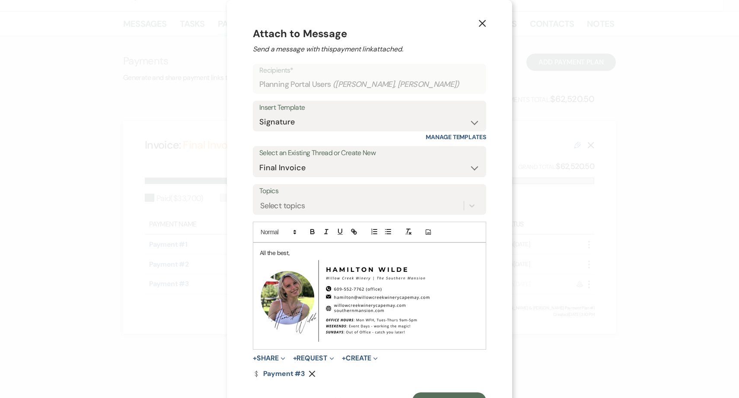
click at [260, 252] on p "All the best," at bounding box center [369, 253] width 219 height 10
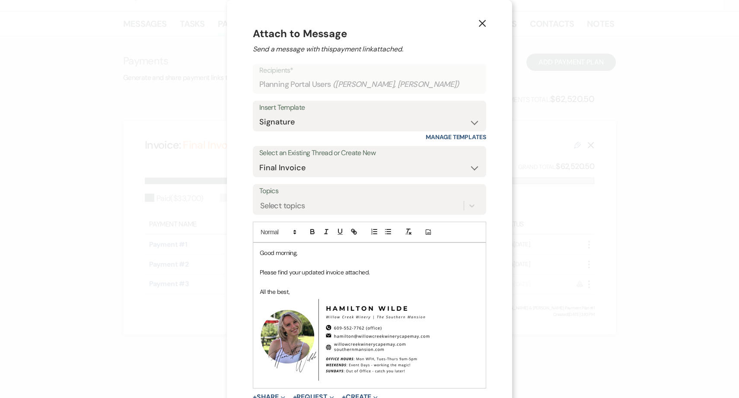
scroll to position [76, 0]
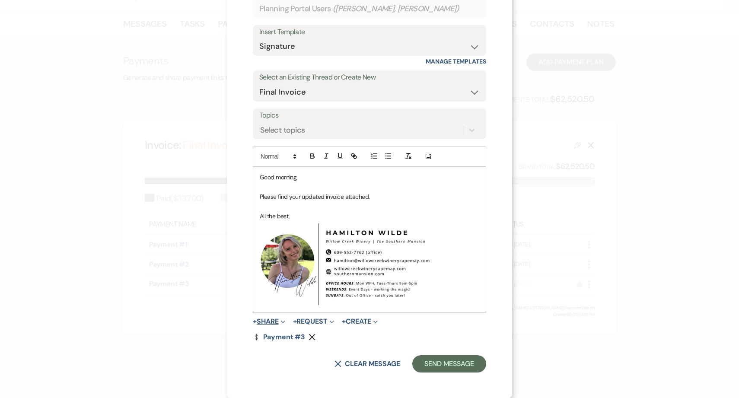
click at [272, 323] on button "+ Share Expand" at bounding box center [269, 321] width 32 height 7
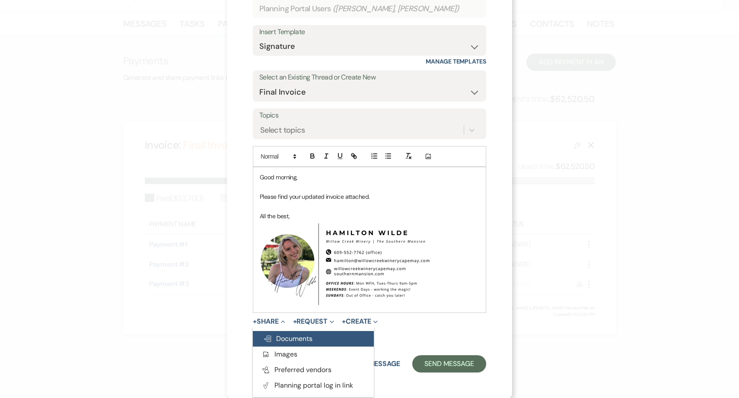
click at [286, 341] on span "Doc Upload Documents" at bounding box center [287, 338] width 49 height 9
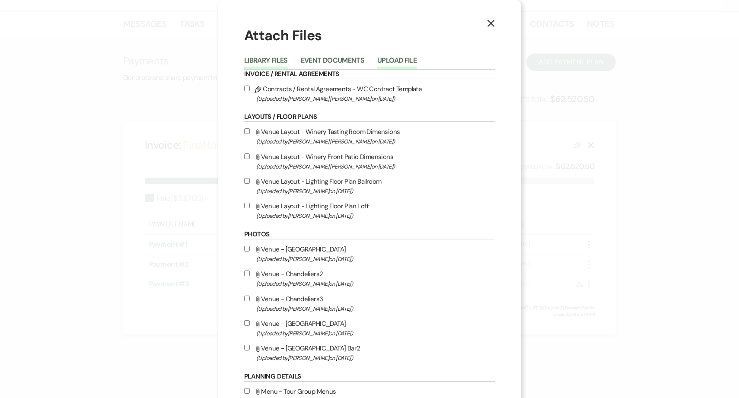
click at [387, 59] on button "Upload File" at bounding box center [396, 63] width 39 height 12
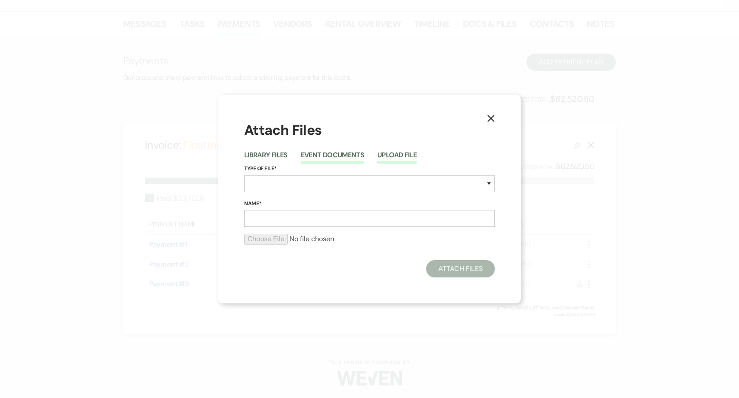
click at [338, 155] on button "Event Documents" at bounding box center [332, 158] width 63 height 12
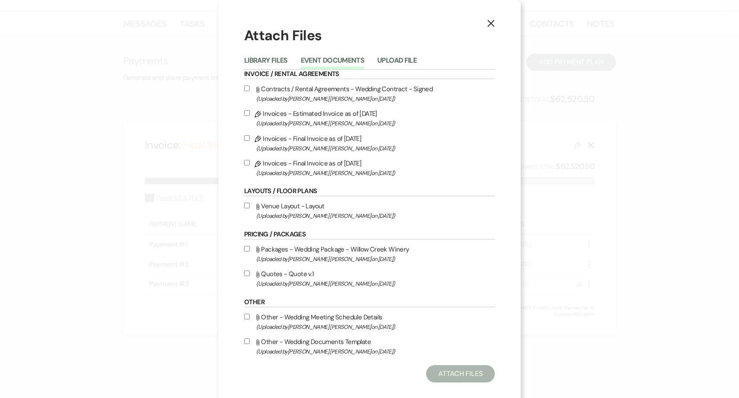
click at [314, 164] on label "Pencil Invoices - Final Invoice as of 8-12-2025 (Uploaded by Hamilton Wilde on …" at bounding box center [369, 168] width 250 height 20
click at [250, 164] on input "Pencil Invoices - Final Invoice as of 8-12-2025 (Uploaded by Hamilton Wilde on …" at bounding box center [247, 163] width 6 height 6
checkbox input "true"
click at [456, 378] on button "Attach Files" at bounding box center [460, 373] width 69 height 17
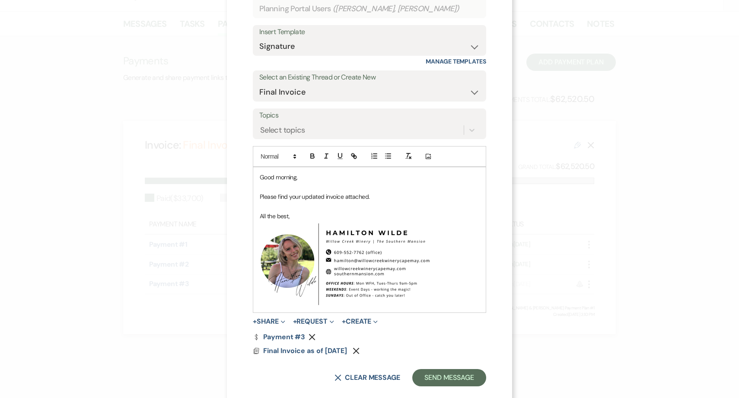
scroll to position [89, 0]
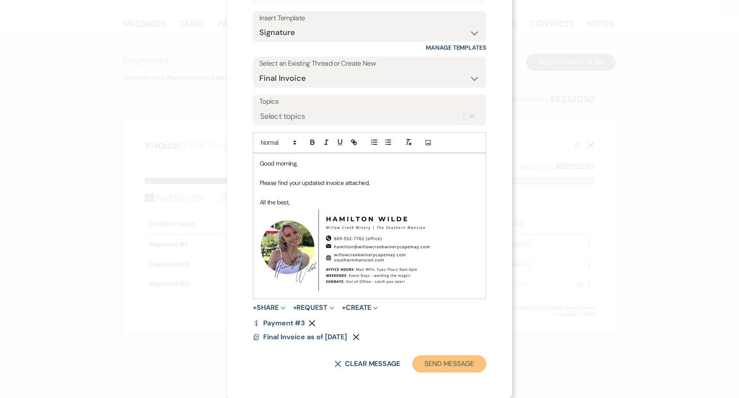
click at [466, 367] on button "Send Message" at bounding box center [449, 363] width 74 height 17
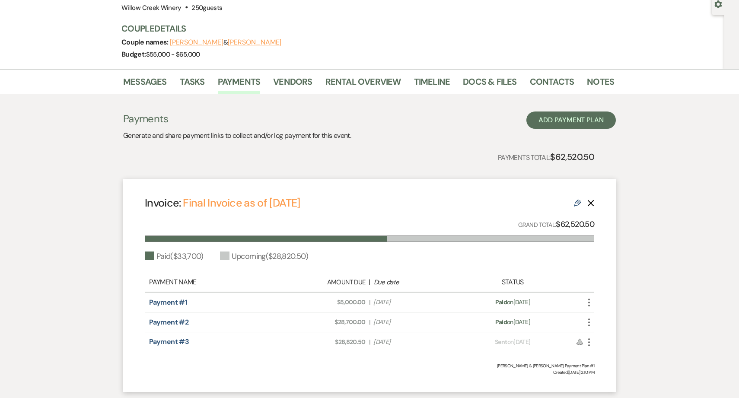
scroll to position [78, 0]
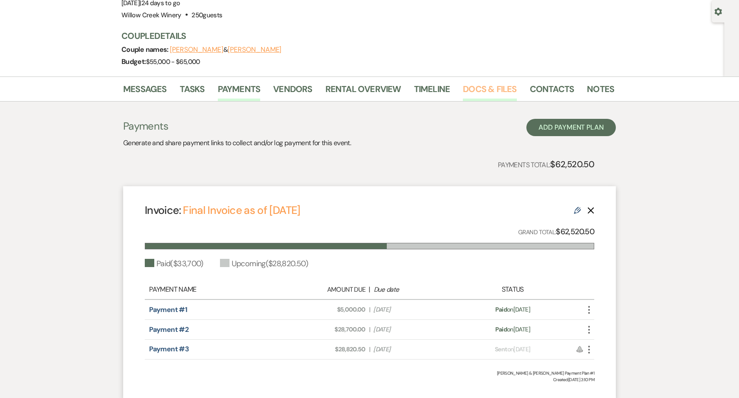
click at [473, 92] on link "Docs & Files" at bounding box center [490, 91] width 54 height 19
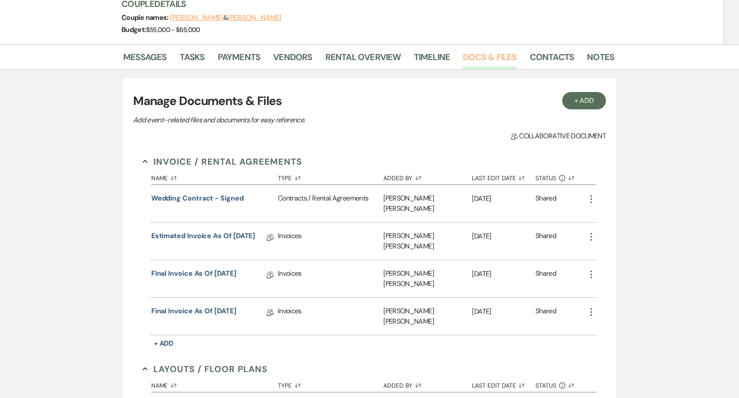
scroll to position [111, 0]
click at [589, 231] on icon "More" at bounding box center [591, 236] width 10 height 10
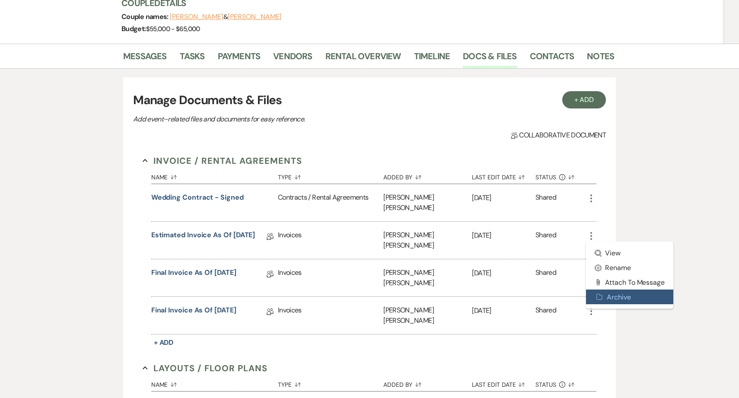
click at [609, 289] on button "Archive Archive" at bounding box center [629, 296] width 87 height 15
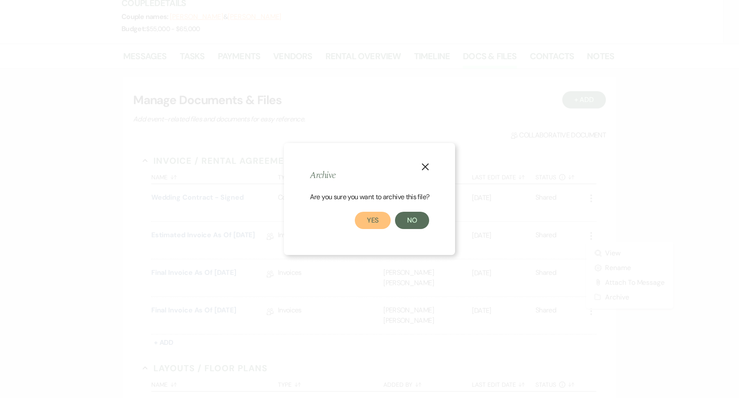
click at [383, 218] on button "Yes" at bounding box center [373, 220] width 36 height 17
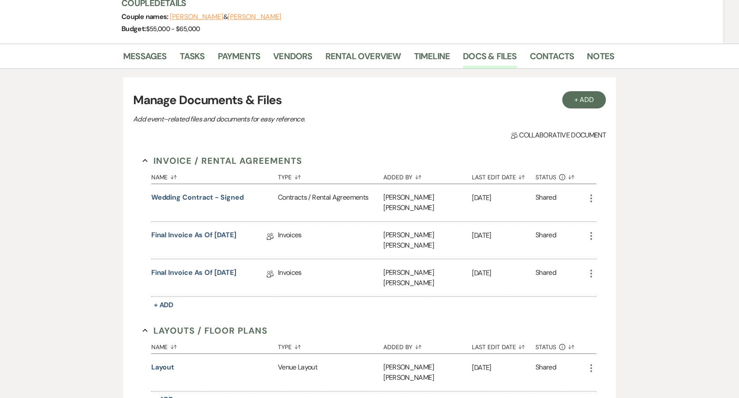
click at [593, 231] on icon "More" at bounding box center [591, 236] width 10 height 10
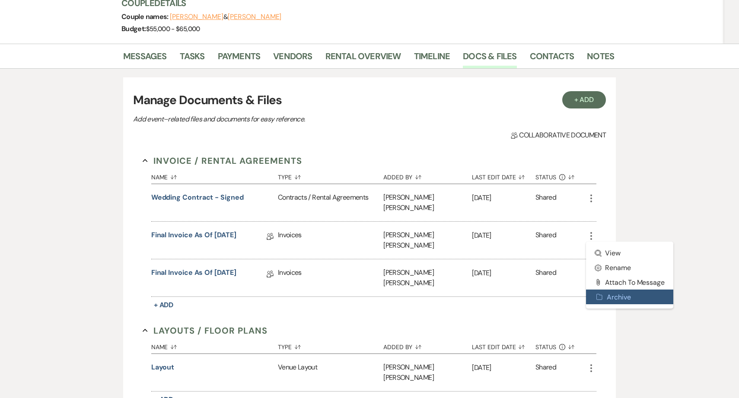
click at [612, 290] on button "Archive Archive" at bounding box center [629, 296] width 87 height 15
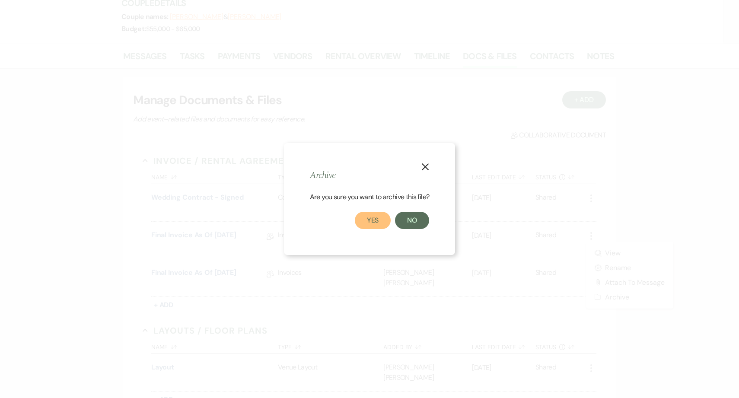
click at [357, 219] on button "Yes" at bounding box center [373, 220] width 36 height 17
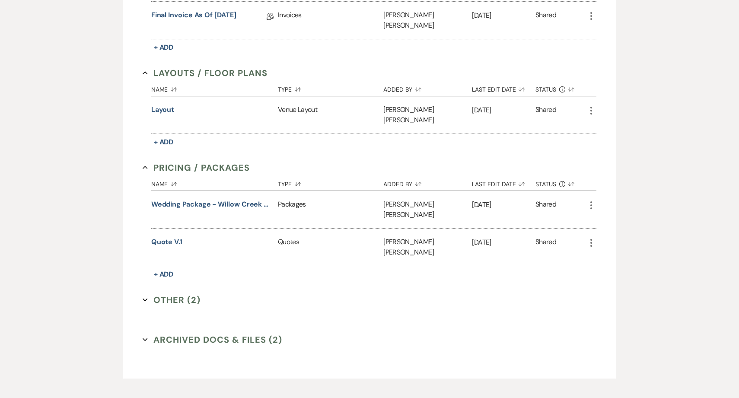
scroll to position [0, 0]
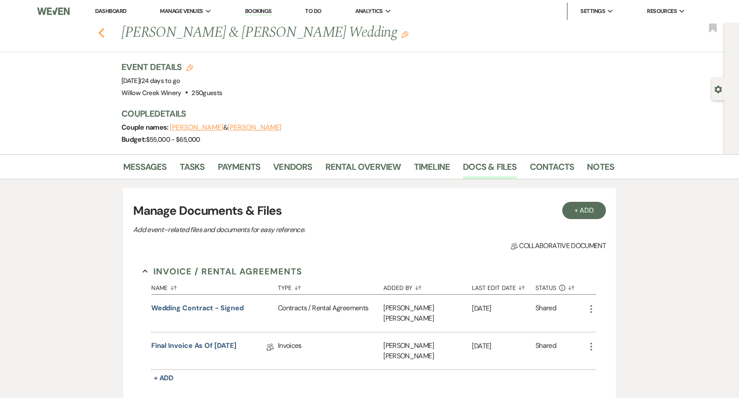
click at [101, 35] on use "button" at bounding box center [101, 33] width 6 height 10
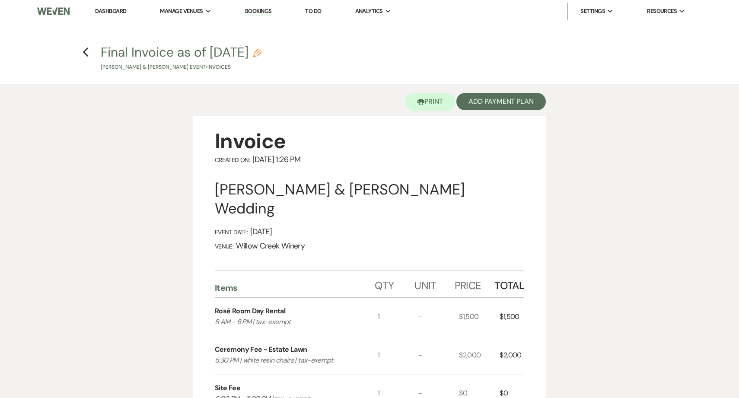
click at [111, 13] on link "Dashboard" at bounding box center [110, 10] width 31 height 7
